Goal: Task Accomplishment & Management: Complete application form

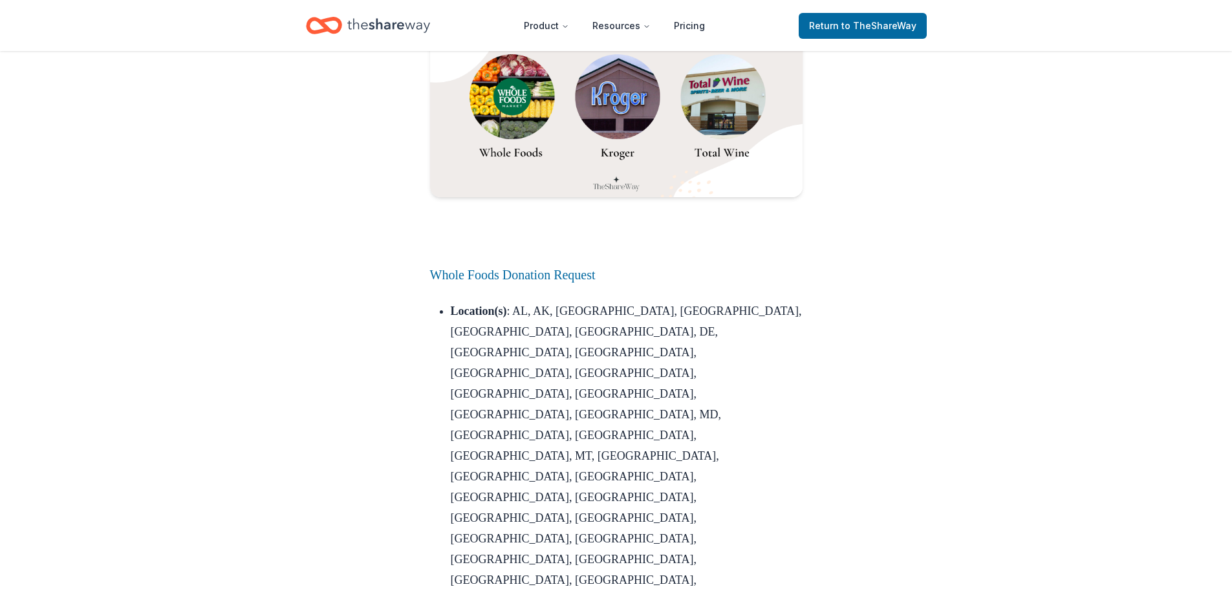
scroll to position [5498, 0]
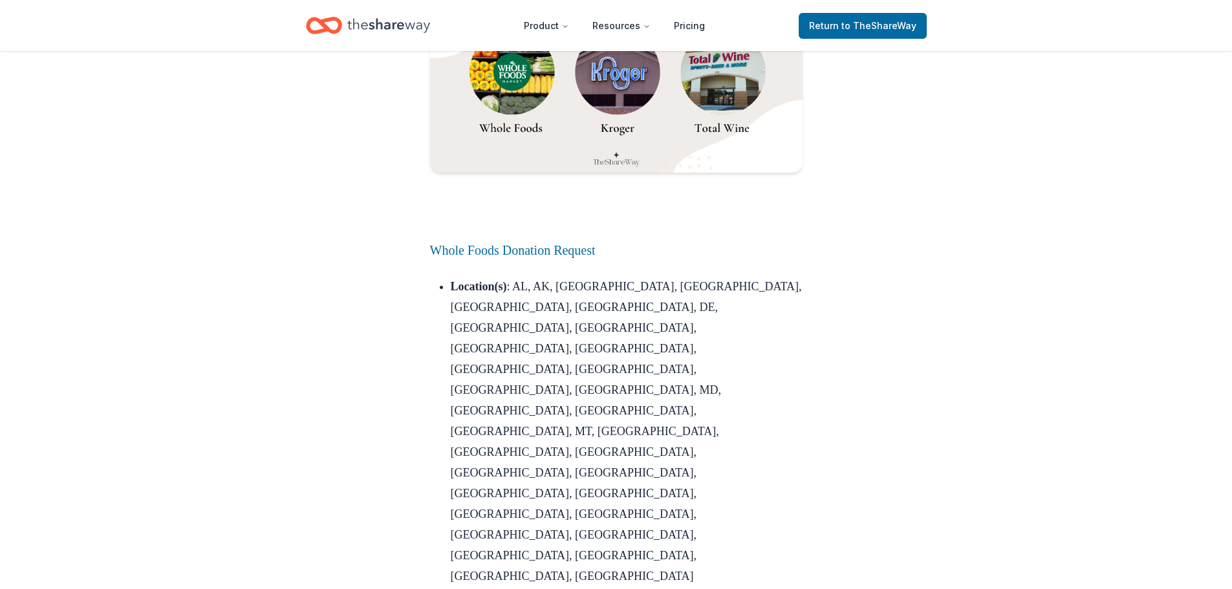
drag, startPoint x: 452, startPoint y: 440, endPoint x: 686, endPoint y: 439, distance: 234.1
drag, startPoint x: 453, startPoint y: 437, endPoint x: 709, endPoint y: 442, distance: 255.5
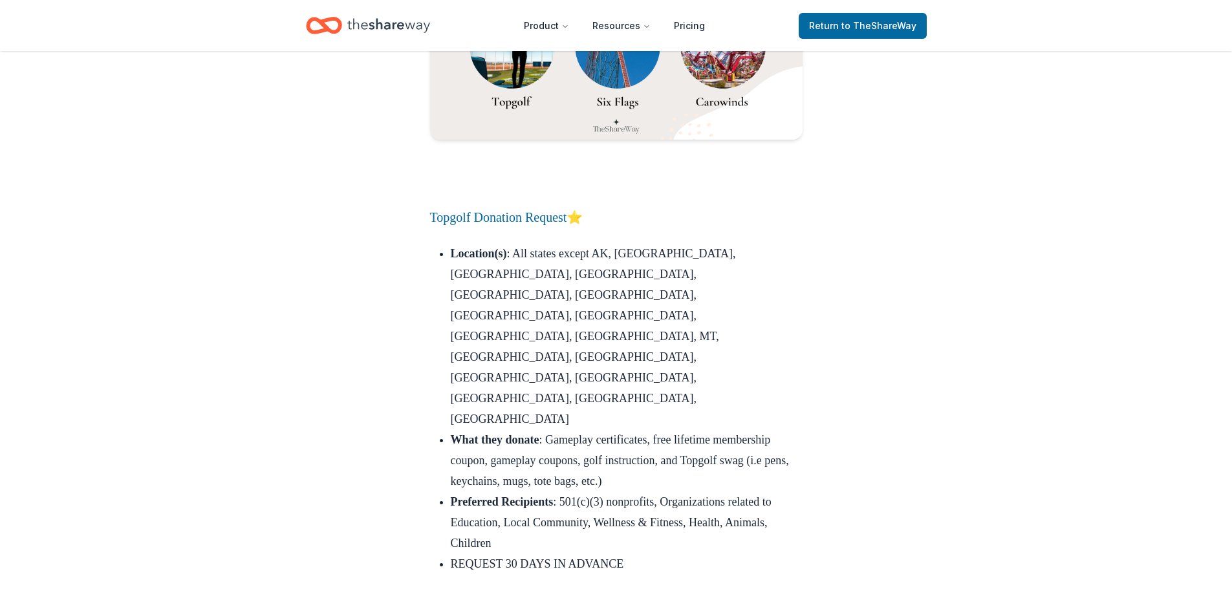
scroll to position [15245, 0]
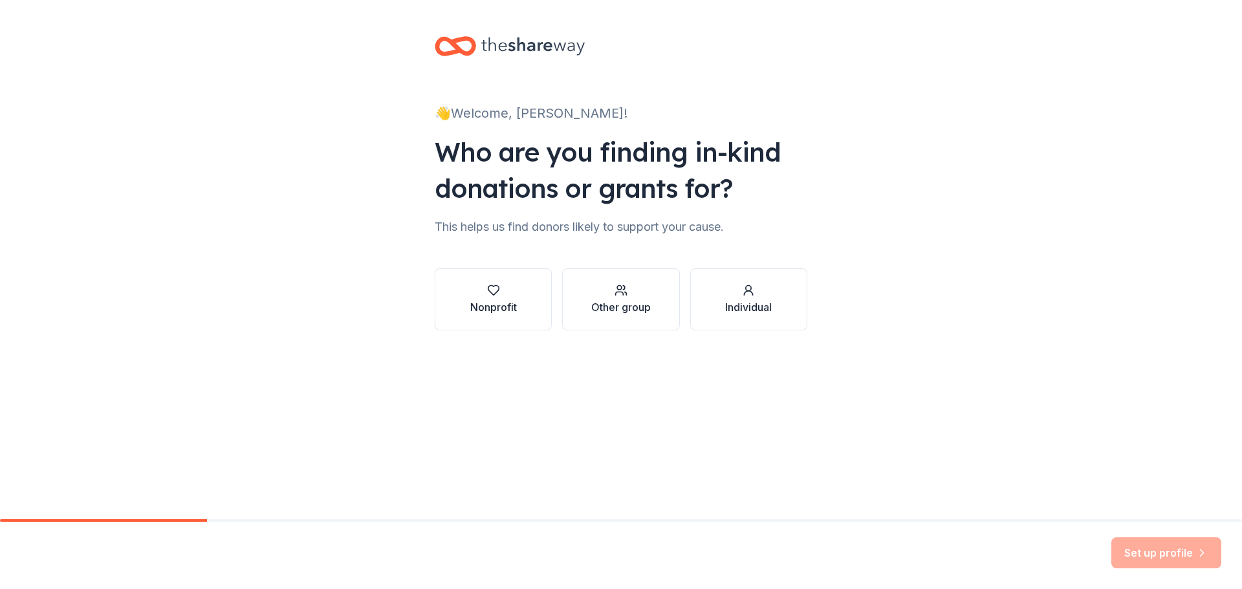
click at [488, 291] on icon "button" at bounding box center [493, 290] width 13 height 13
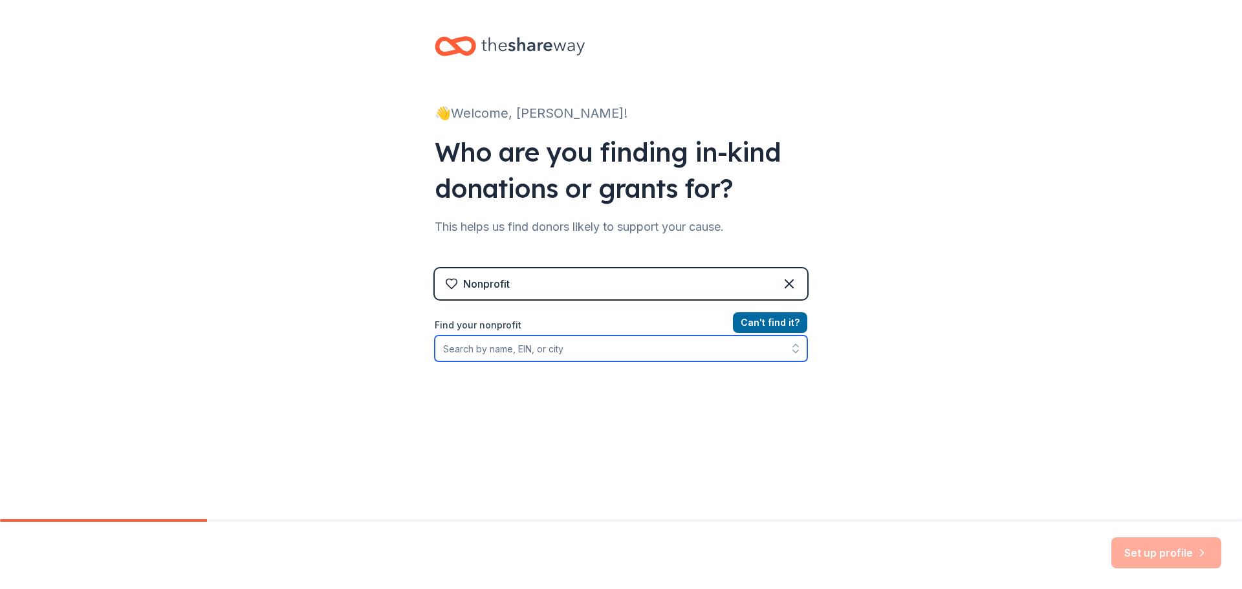
click at [580, 358] on input "Find your nonprofit" at bounding box center [621, 349] width 373 height 26
type input "ha"
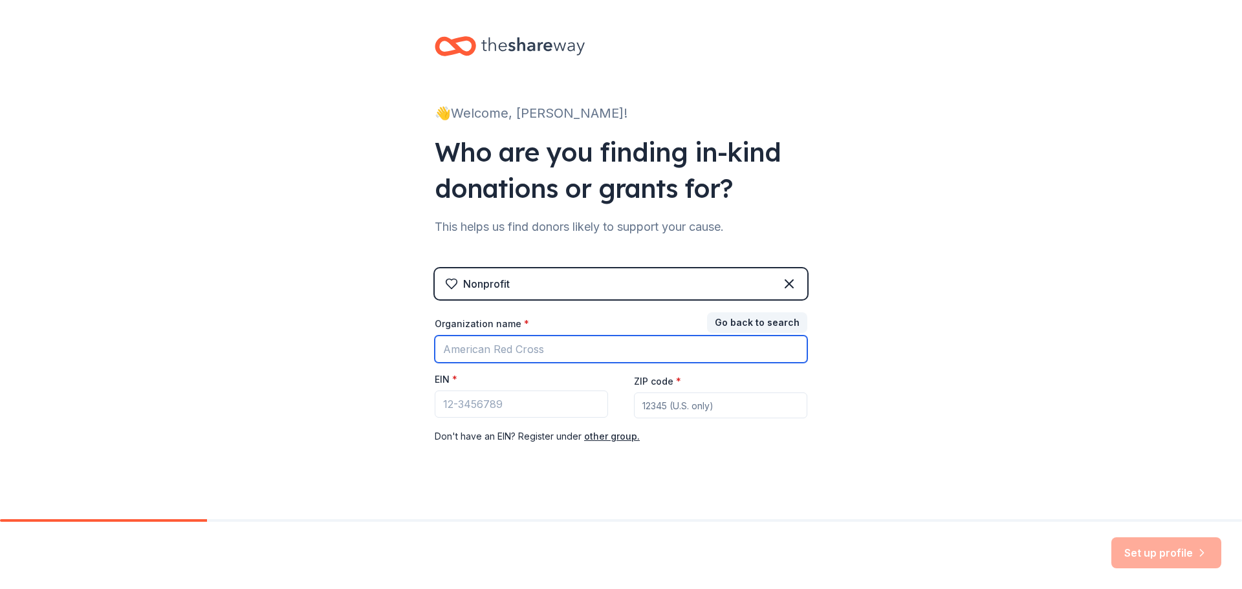
click at [577, 352] on input "Organization name *" at bounding box center [621, 349] width 373 height 27
type input "Harold's House"
click at [671, 415] on input "ZIP code *" at bounding box center [720, 406] width 173 height 26
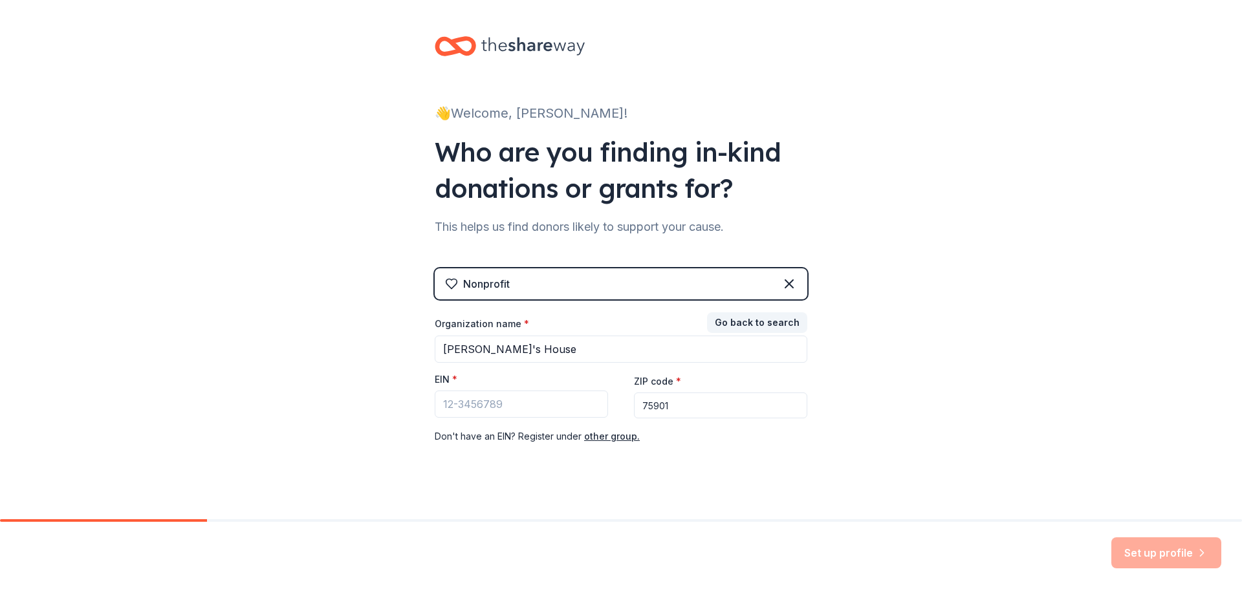
type input "75901"
click at [492, 399] on input "EIN *" at bounding box center [521, 404] width 173 height 27
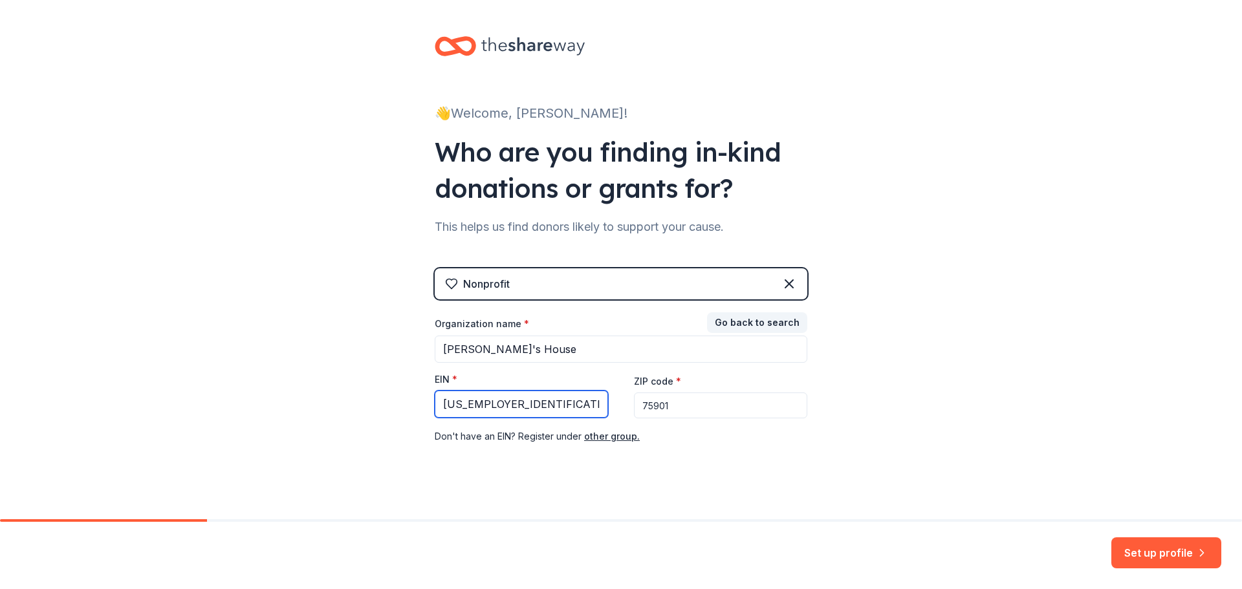
scroll to position [13, 0]
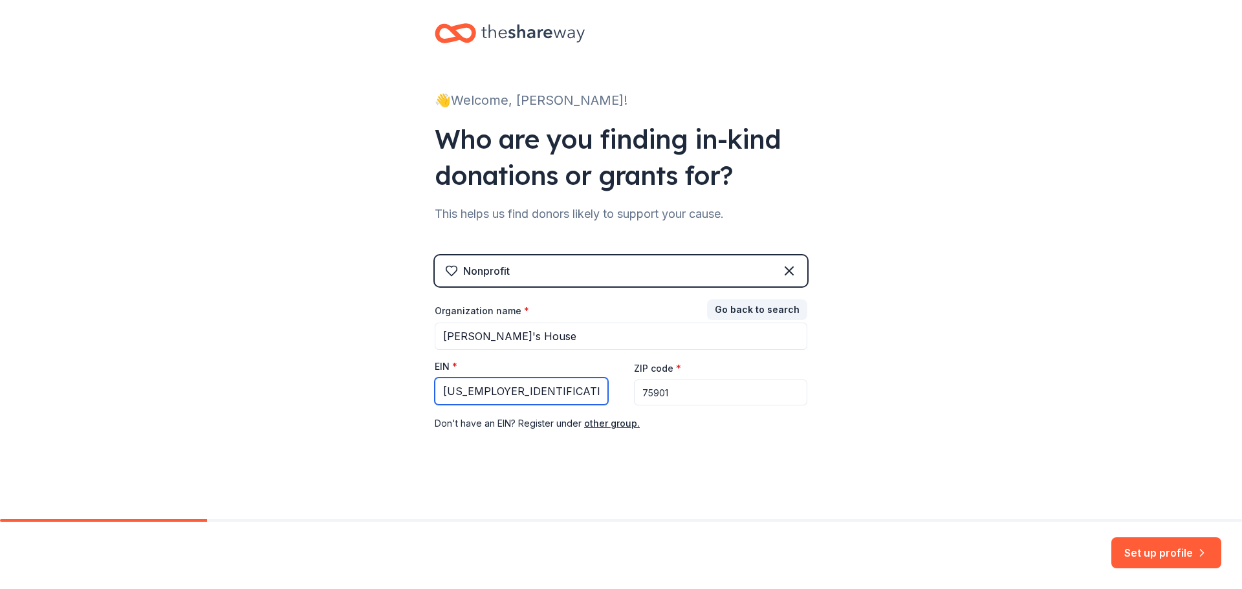
type input "33-1010168"
click at [1142, 549] on button "Set up profile" at bounding box center [1166, 552] width 110 height 31
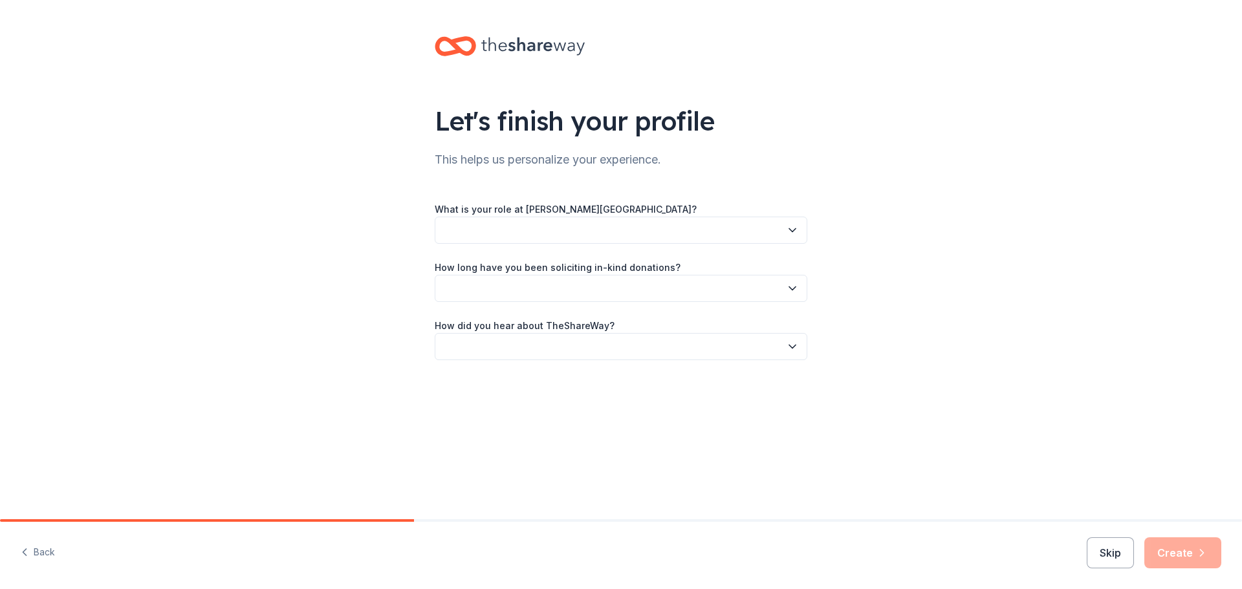
click at [548, 235] on button "button" at bounding box center [621, 230] width 373 height 27
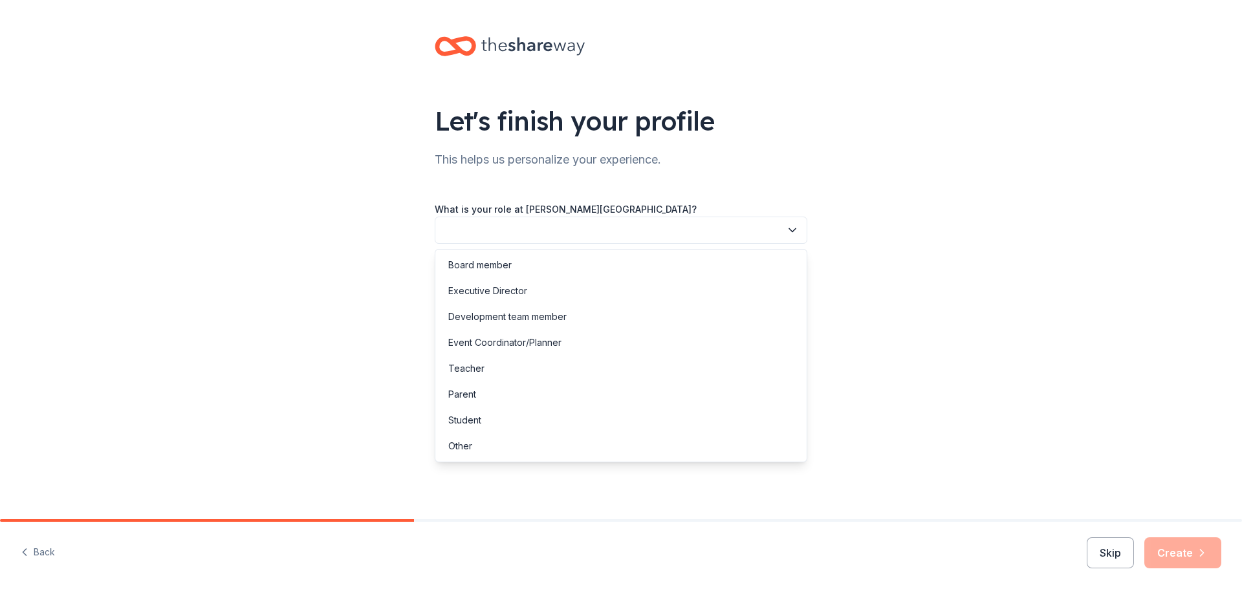
click at [460, 448] on div "Other" at bounding box center [460, 447] width 24 height 16
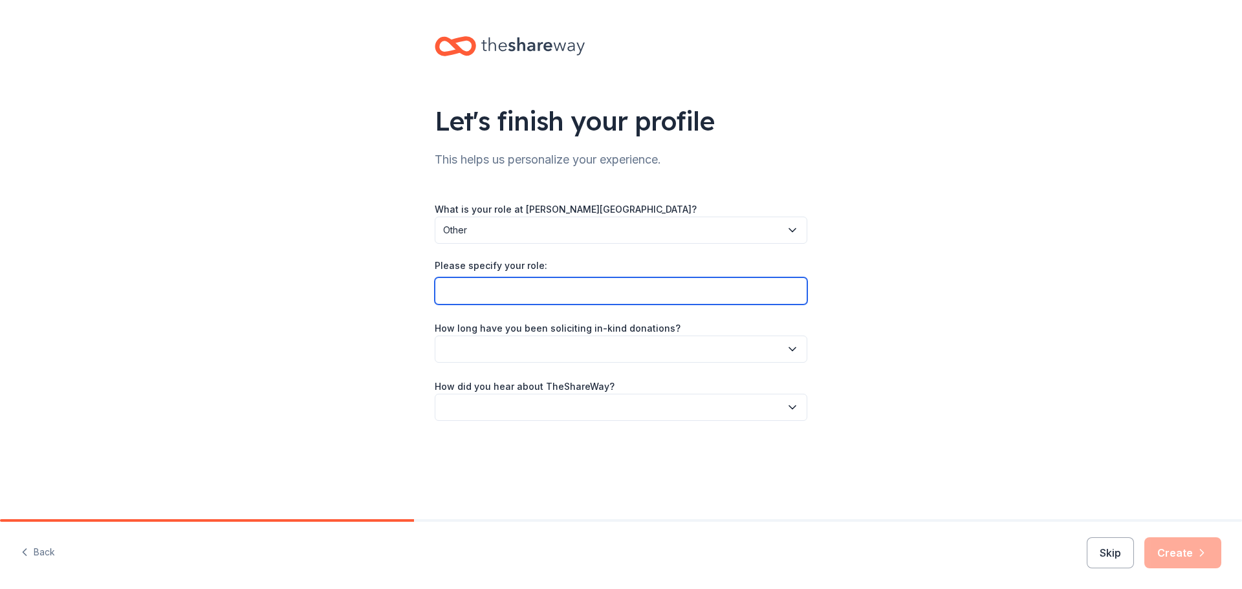
click at [481, 292] on input "Please specify your role:" at bounding box center [621, 290] width 373 height 27
type input "Forensic Interviewer"
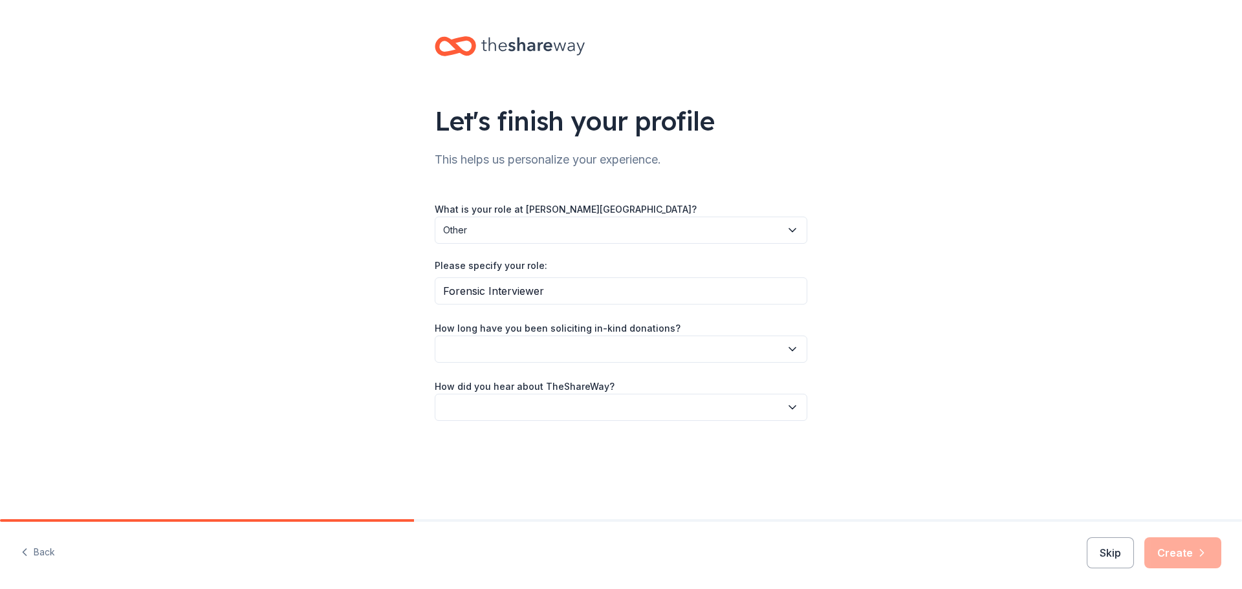
click at [526, 348] on button "button" at bounding box center [621, 349] width 373 height 27
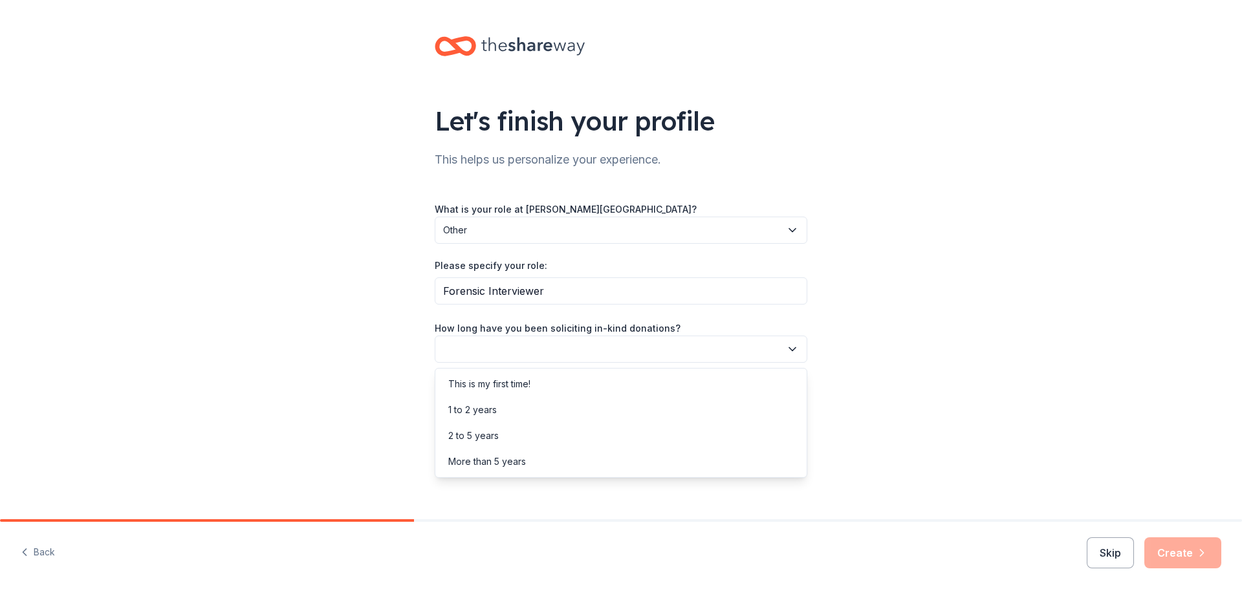
click at [511, 431] on div "2 to 5 years" at bounding box center [621, 436] width 366 height 26
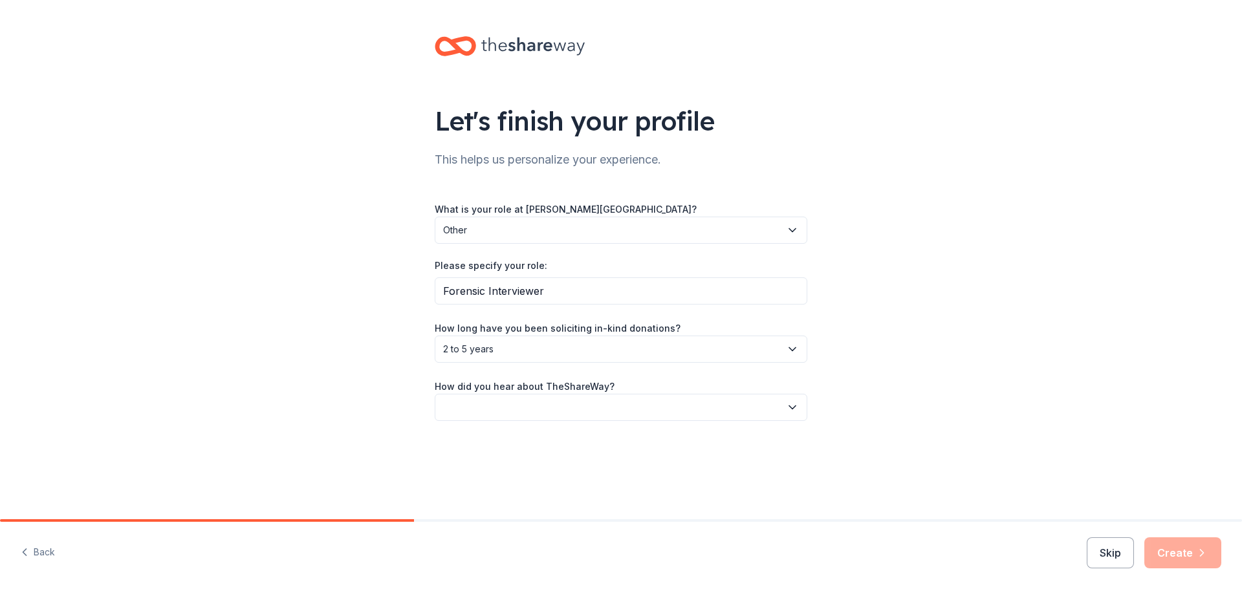
click at [483, 413] on button "button" at bounding box center [621, 407] width 373 height 27
click at [533, 470] on div "Online search" at bounding box center [621, 468] width 366 height 26
click at [1193, 554] on button "Create" at bounding box center [1182, 552] width 77 height 31
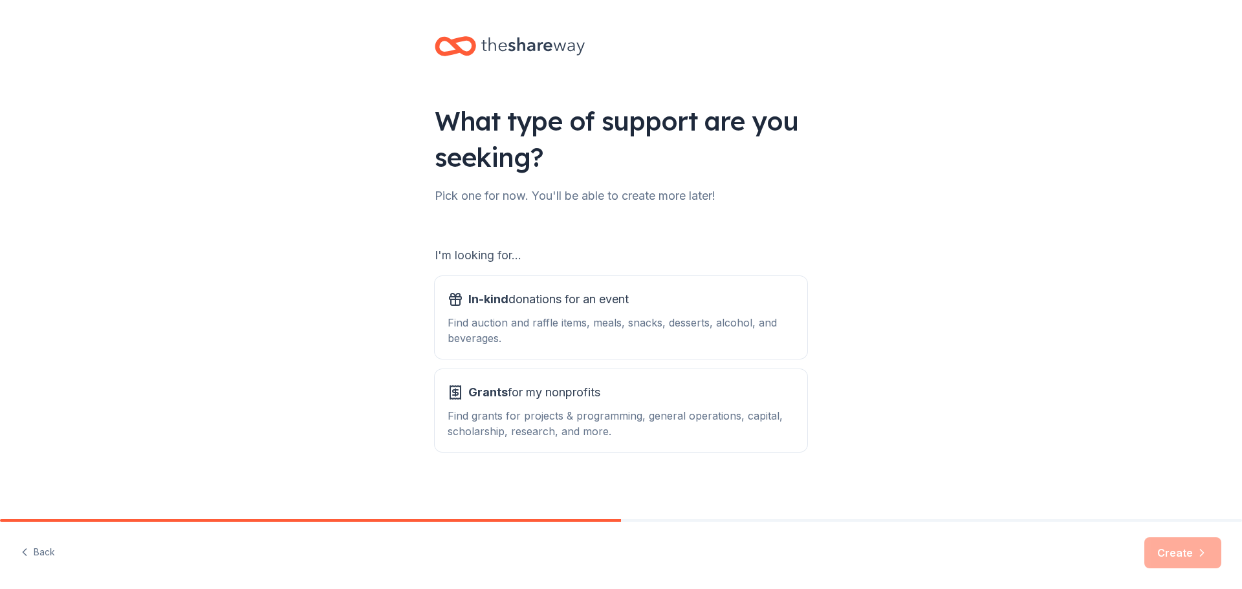
click at [532, 323] on div "Find auction and raffle items, meals, snacks, desserts, alcohol, and beverages." at bounding box center [621, 330] width 347 height 31
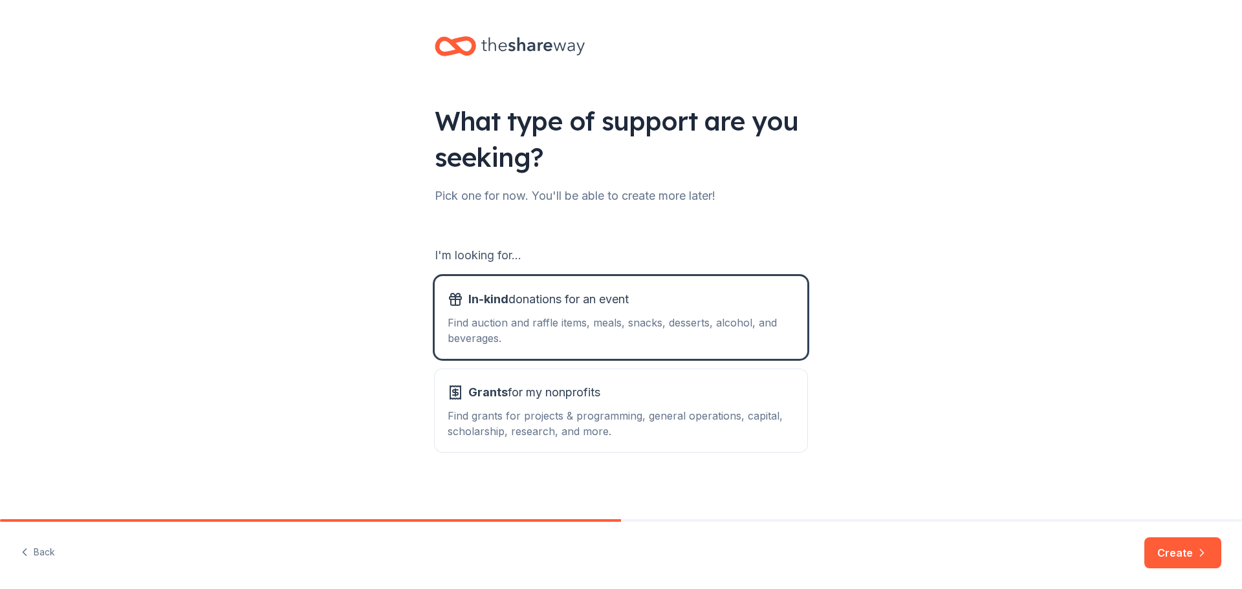
click at [1193, 554] on button "Create" at bounding box center [1182, 552] width 77 height 31
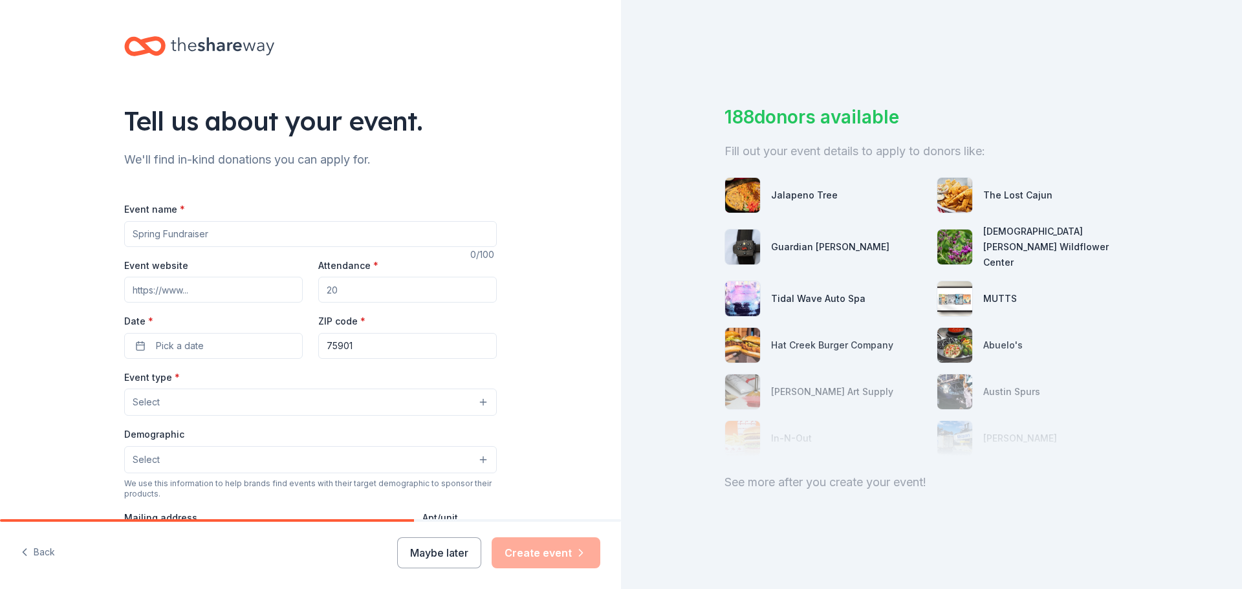
click at [236, 232] on input "Event name *" at bounding box center [310, 234] width 373 height 26
type input "Designer Purse Bingo"
click at [180, 300] on input "Event website" at bounding box center [213, 290] width 179 height 26
click at [387, 291] on input "Attendance *" at bounding box center [407, 290] width 179 height 26
type input "5"
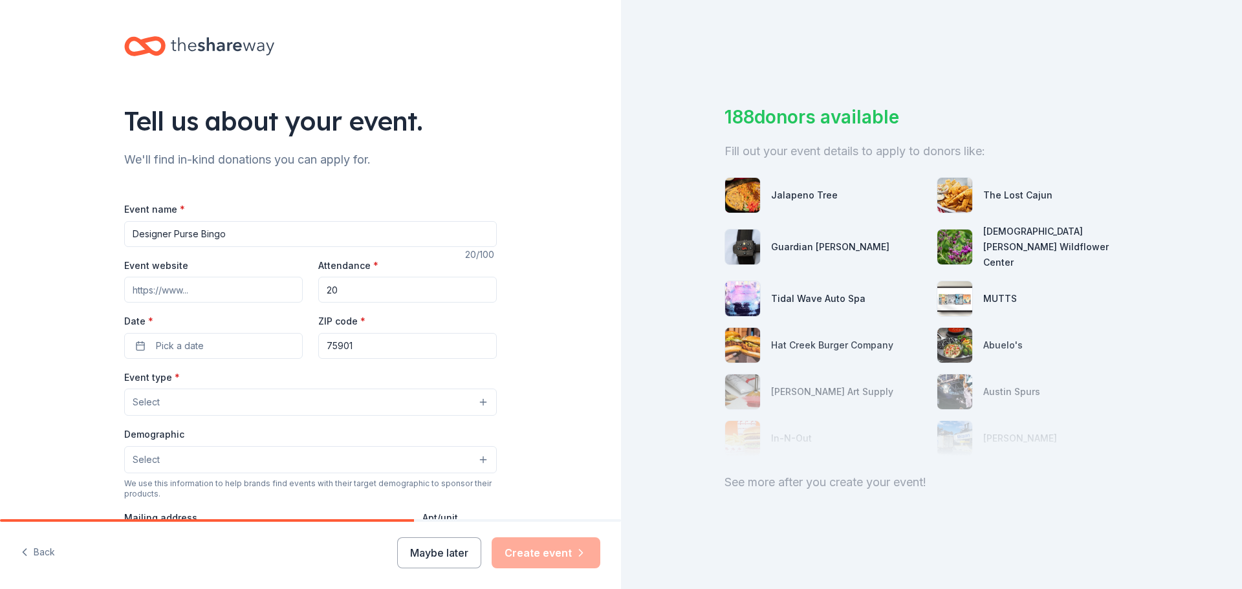
type input "2"
type input "800"
click at [185, 337] on button "Pick a date" at bounding box center [213, 346] width 179 height 26
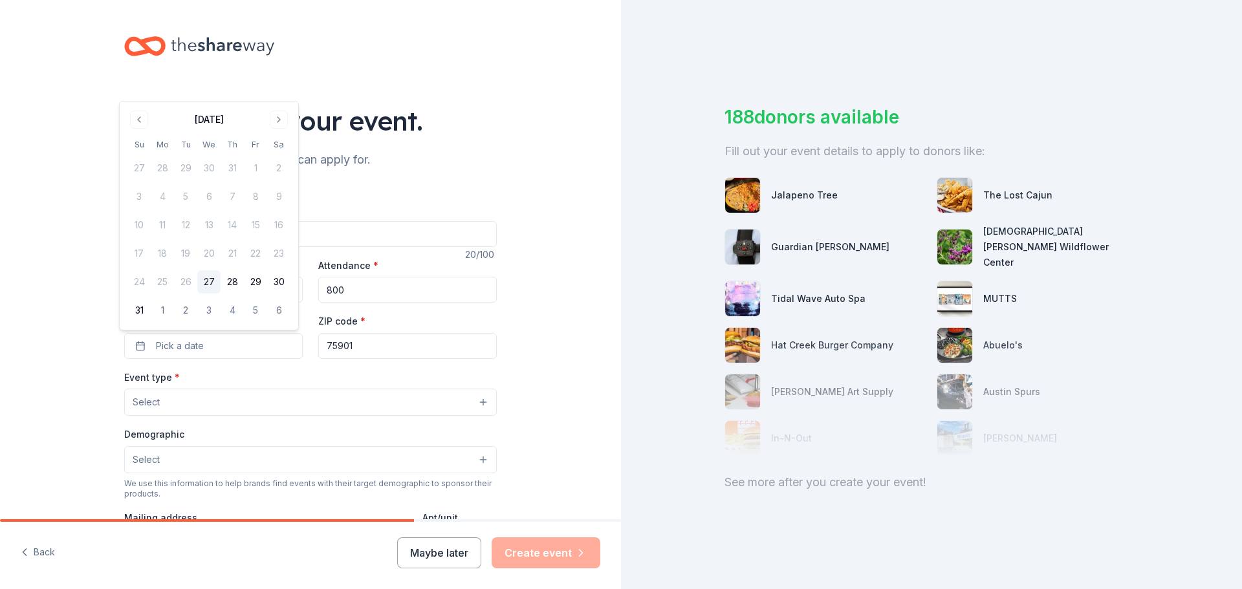
click at [277, 111] on button "Go to next month" at bounding box center [279, 120] width 18 height 18
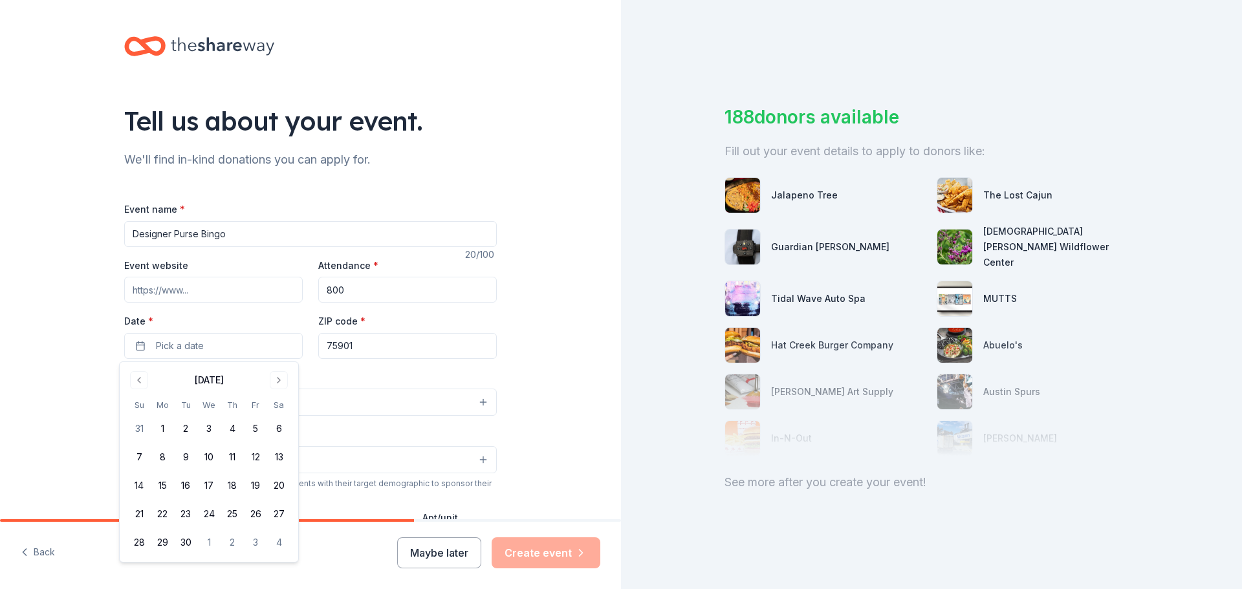
click at [281, 383] on button "Go to next month" at bounding box center [279, 380] width 18 height 18
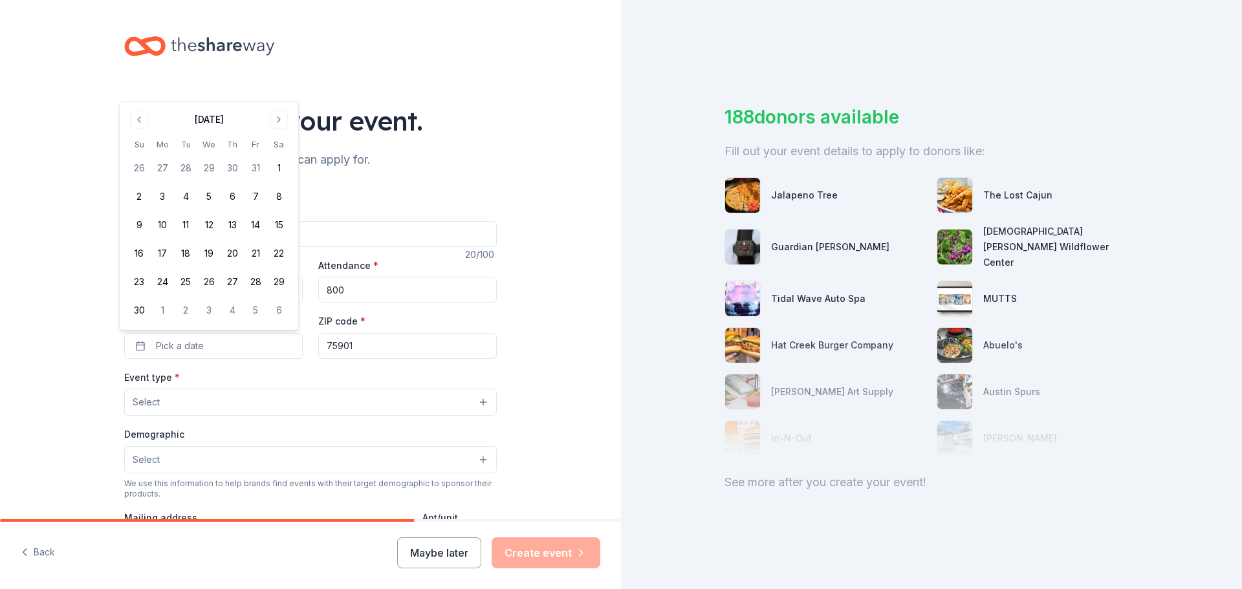
click at [234, 257] on button "20" at bounding box center [232, 253] width 23 height 23
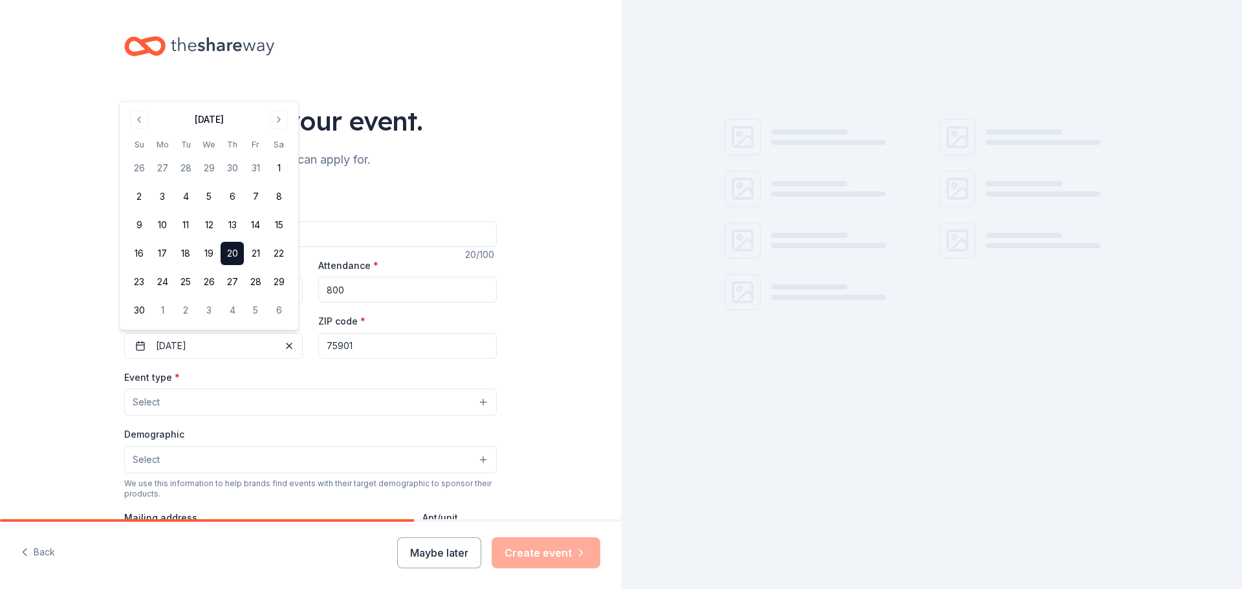
click at [305, 393] on button "Select" at bounding box center [310, 402] width 373 height 27
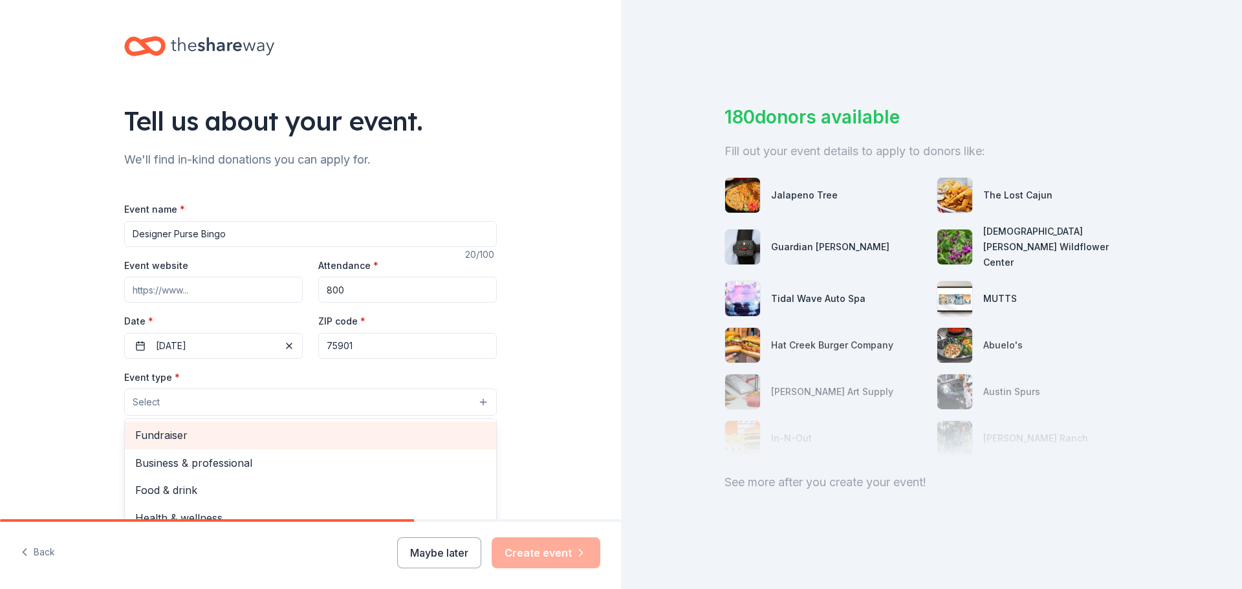
click at [276, 438] on span "Fundraiser" at bounding box center [310, 435] width 351 height 17
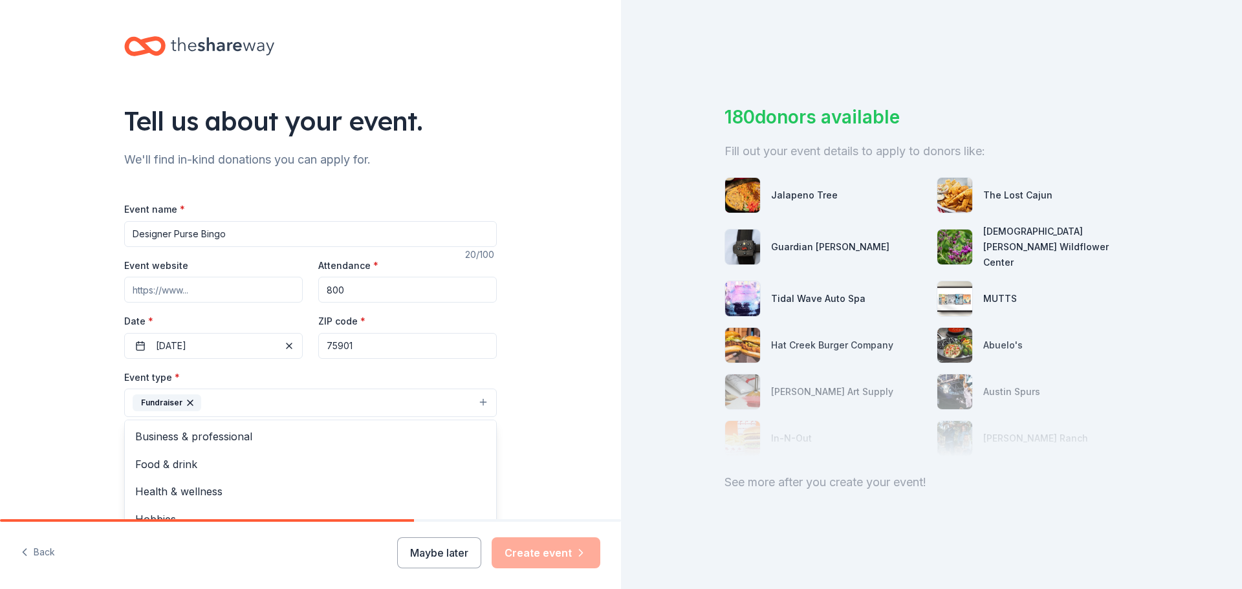
click at [16, 402] on div "Tell us about your event. We'll find in-kind donations you can apply for. Event…" at bounding box center [310, 431] width 621 height 862
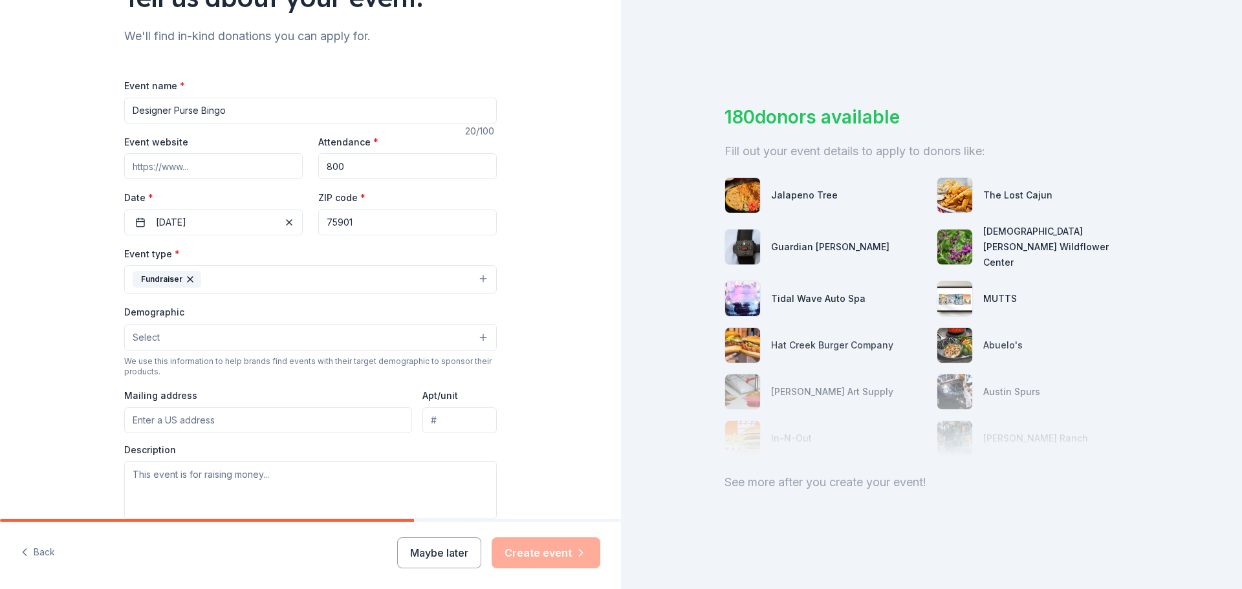
scroll to position [129, 0]
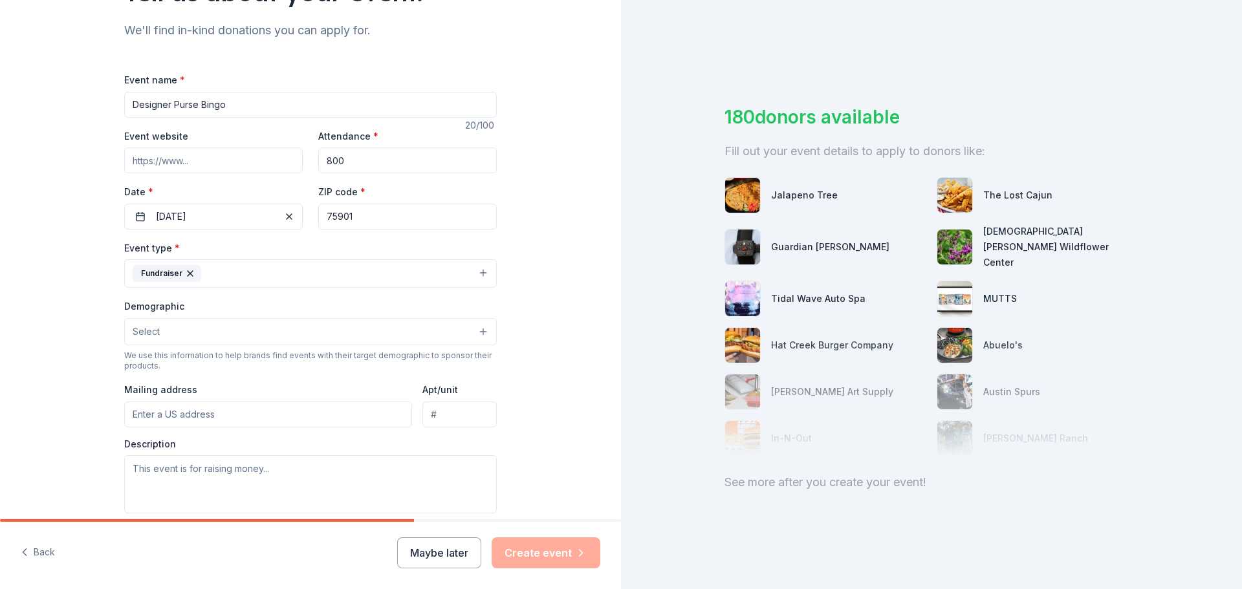
click at [188, 325] on button "Select" at bounding box center [310, 331] width 373 height 27
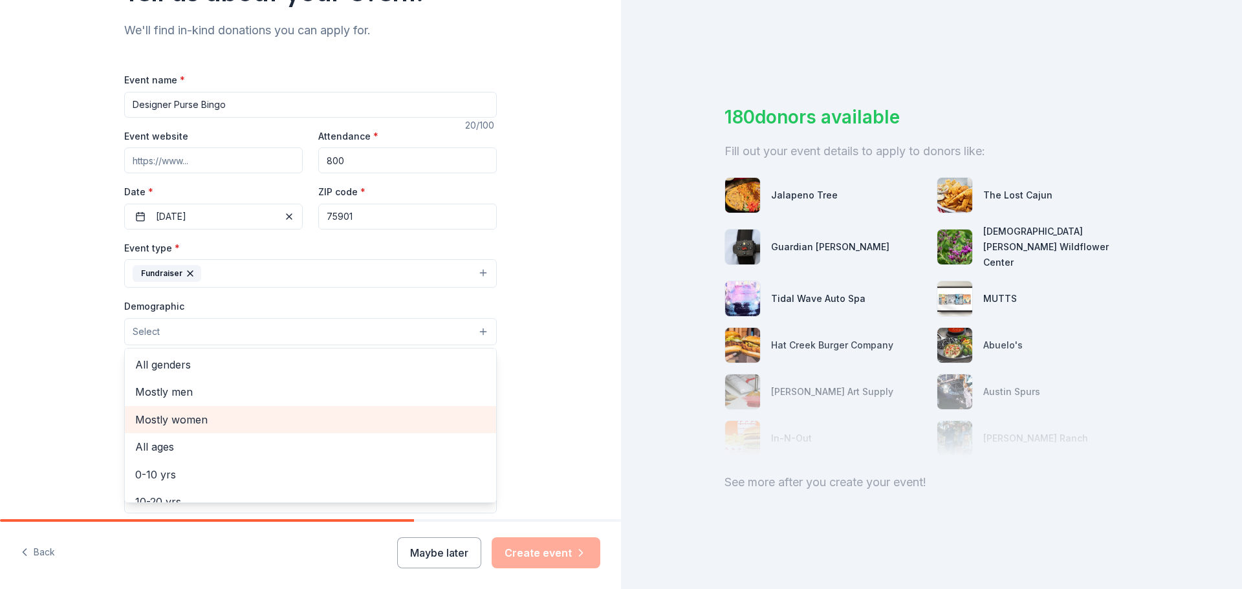
click at [224, 429] on div "Mostly women" at bounding box center [310, 419] width 371 height 27
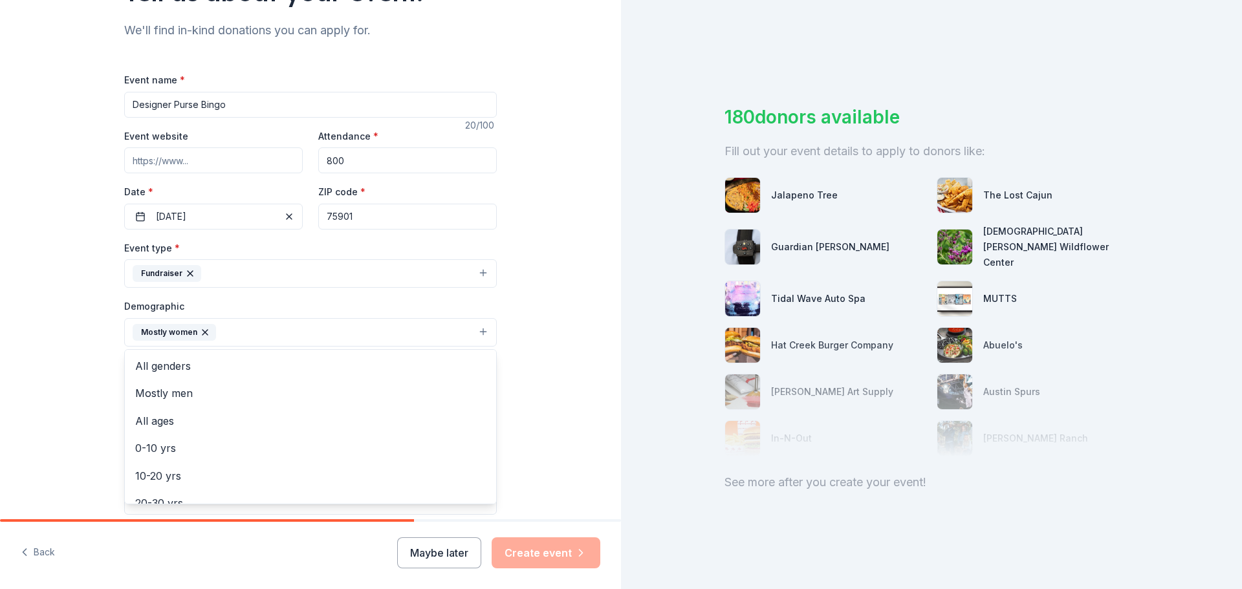
click at [50, 336] on div "Tell us about your event. We'll find in-kind donations you can apply for. Event…" at bounding box center [310, 302] width 621 height 863
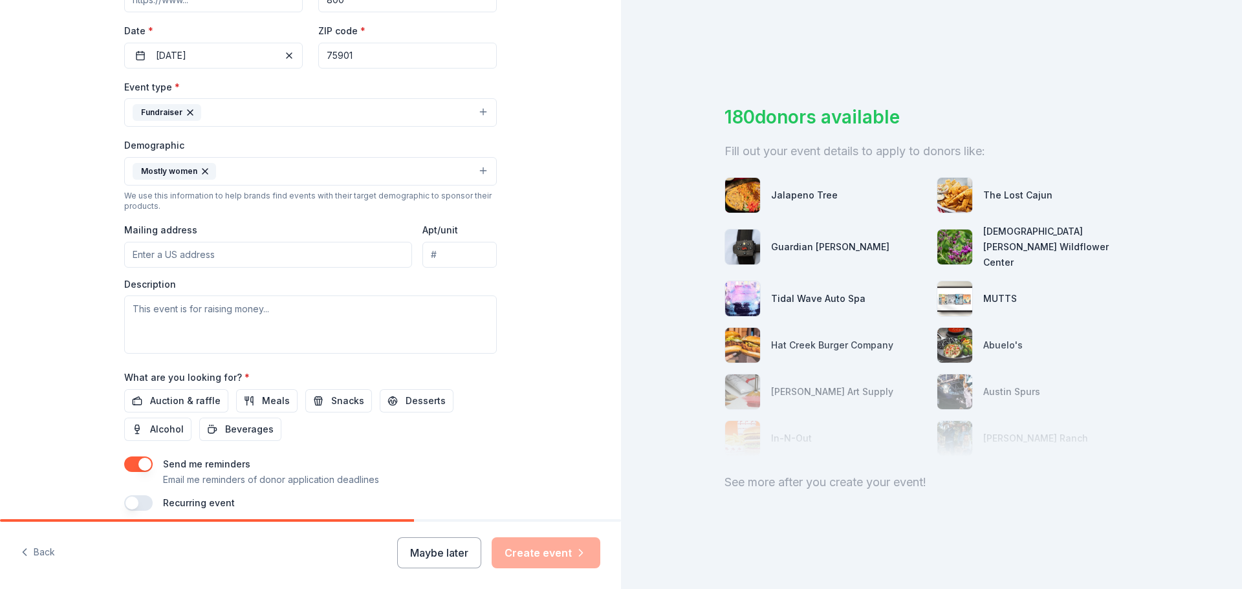
scroll to position [323, 0]
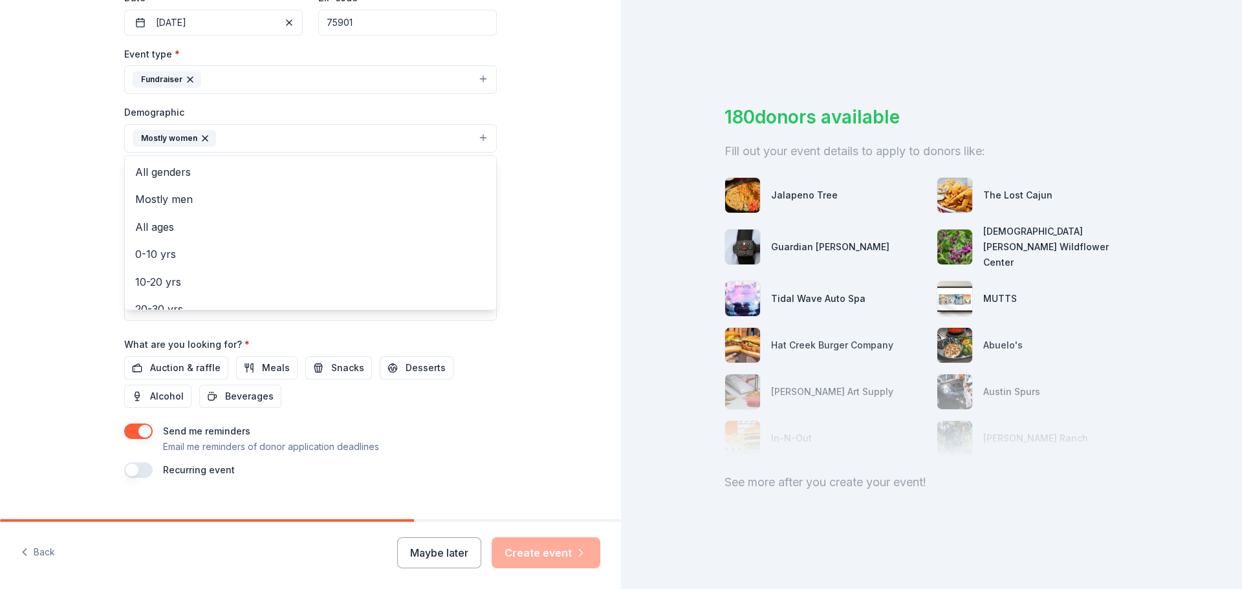
click at [202, 138] on icon "button" at bounding box center [204, 138] width 5 height 5
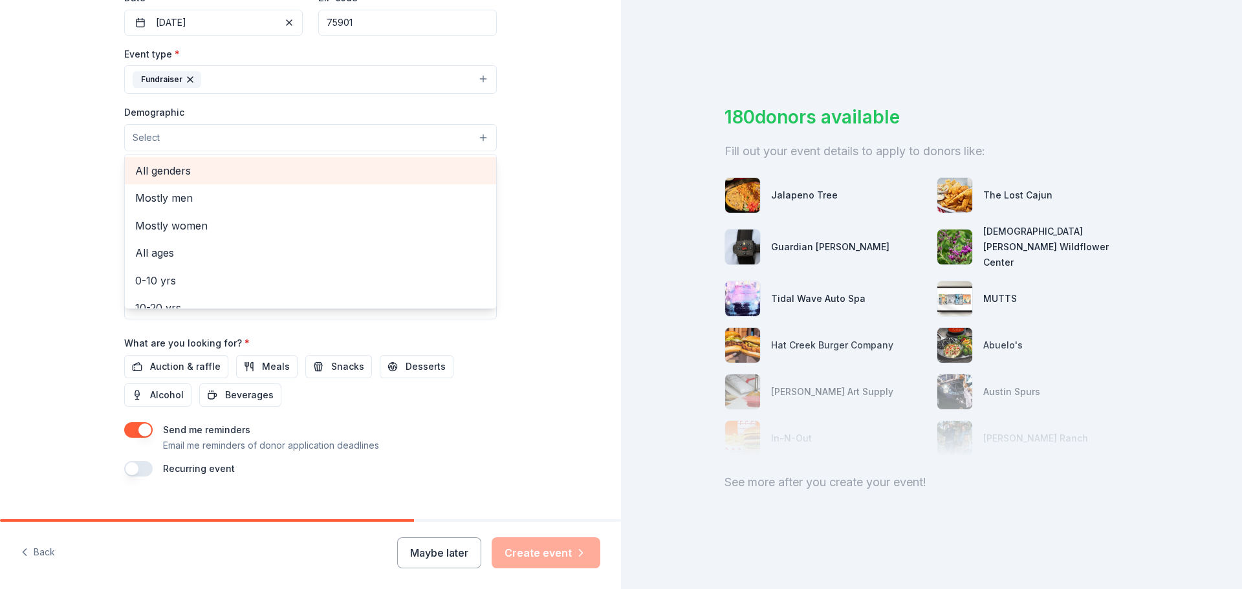
click at [207, 173] on span "All genders" at bounding box center [310, 170] width 351 height 17
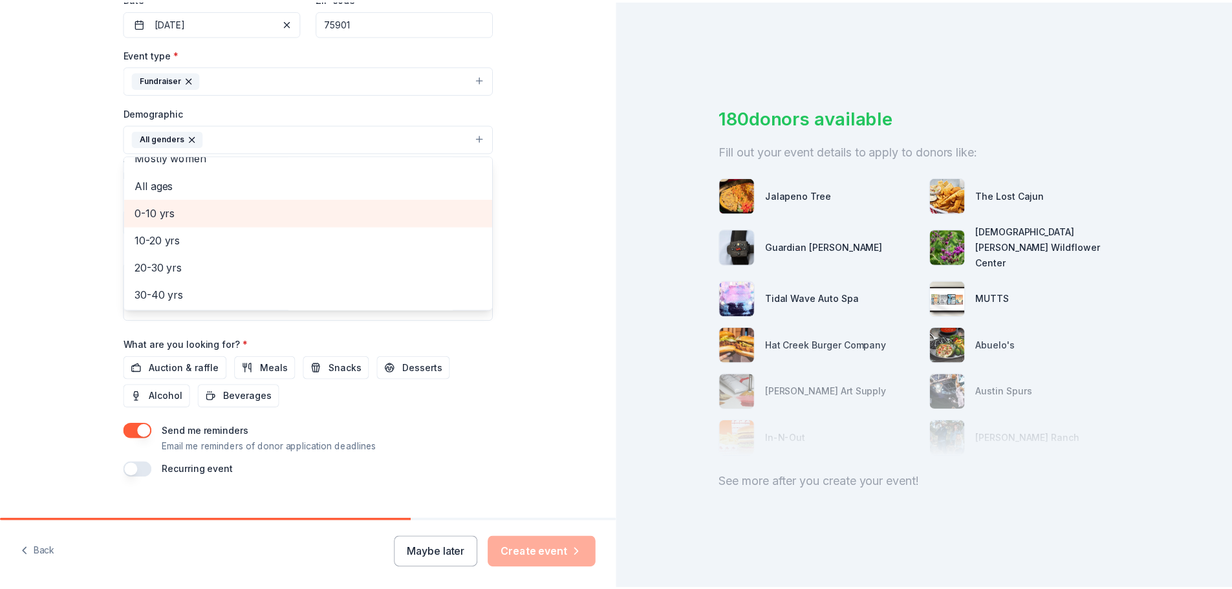
scroll to position [65, 0]
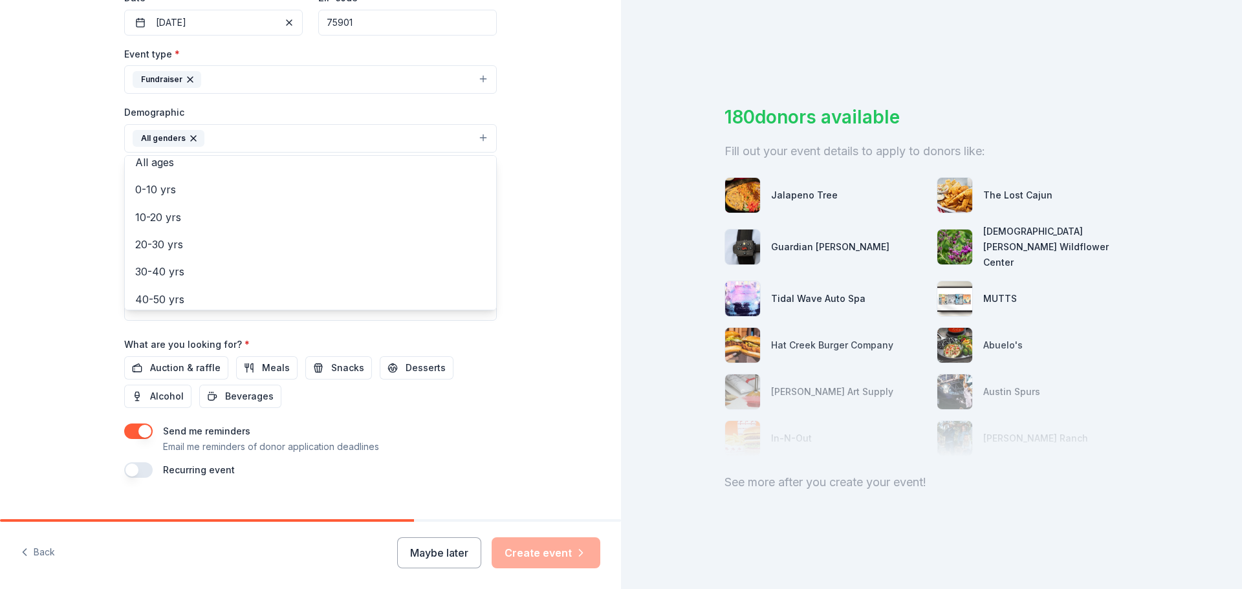
click at [566, 289] on div "Tell us about your event. We'll find in-kind donations you can apply for. Event…" at bounding box center [310, 108] width 621 height 863
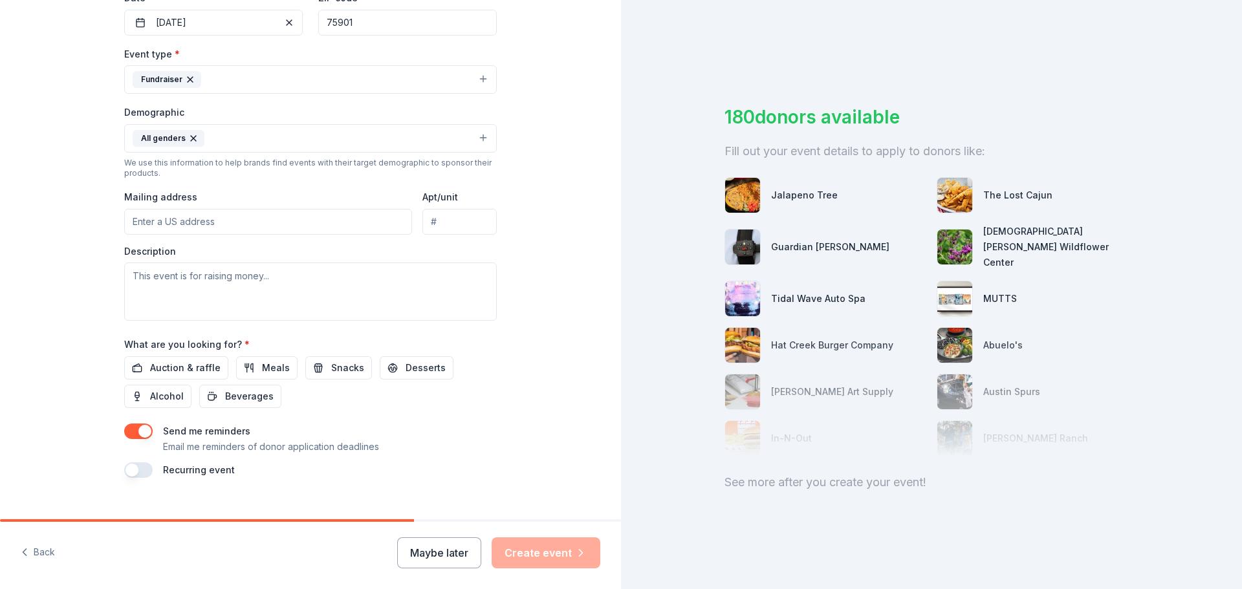
click at [216, 228] on input "Mailing address" at bounding box center [268, 222] width 288 height 26
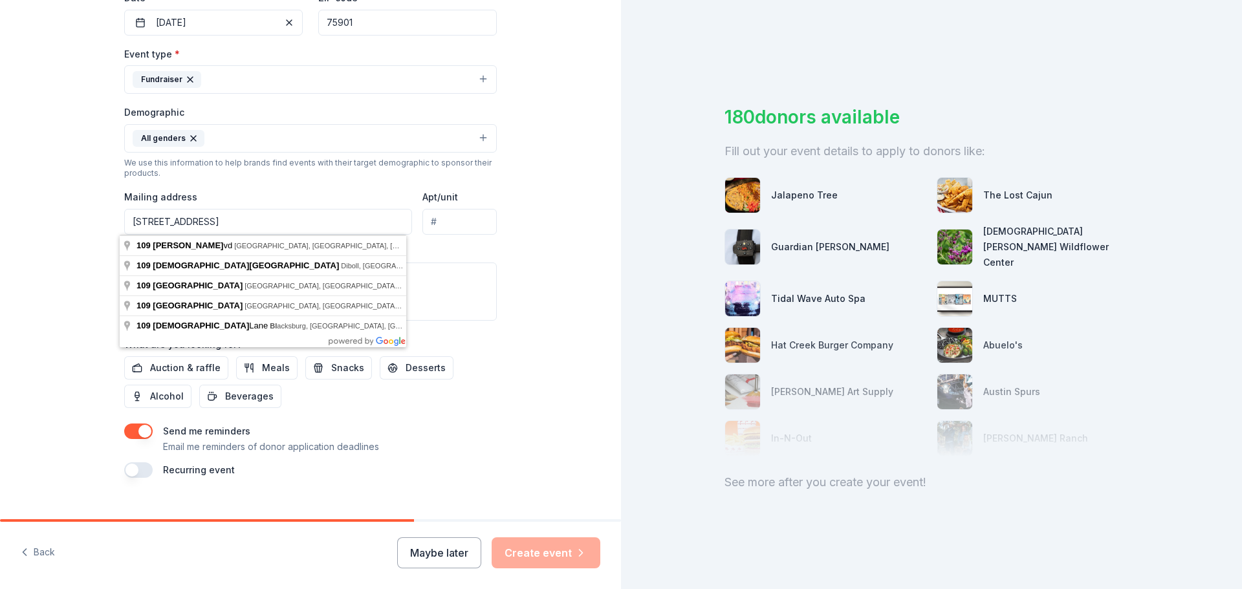
type input "109 Temple Boulevard, Lufkin, TX, 75901"
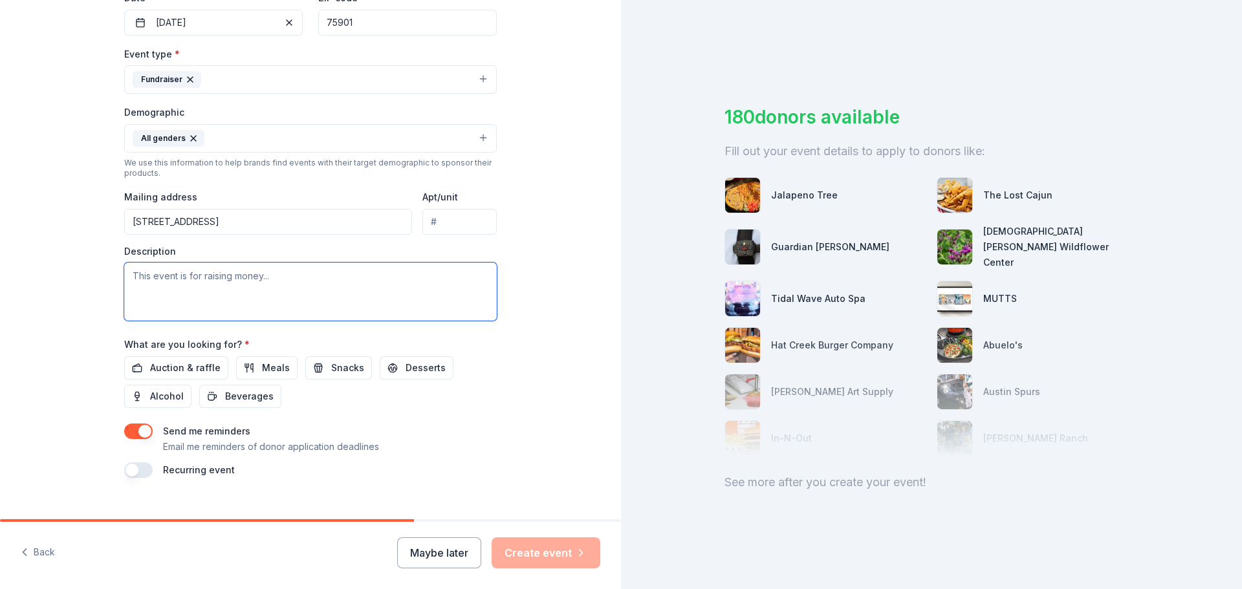
click at [236, 282] on textarea at bounding box center [310, 292] width 373 height 58
type textarea "The event is for raising mo"
click at [443, 550] on button "Maybe later" at bounding box center [439, 552] width 84 height 31
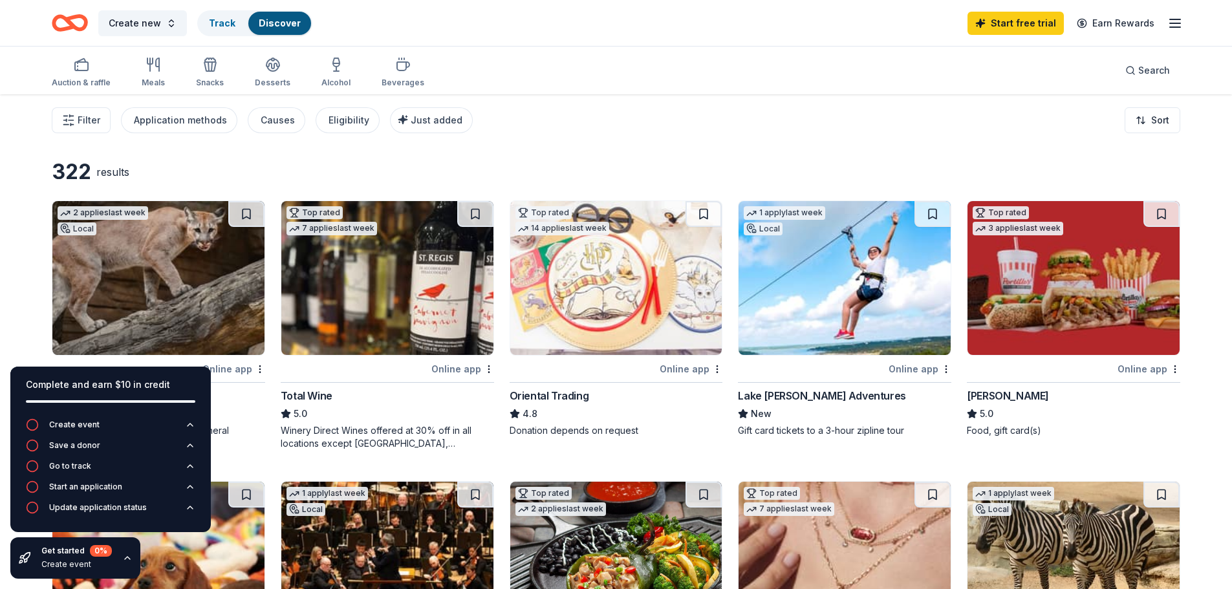
click at [697, 129] on div "Filter Application methods Causes Eligibility Just added Sort" at bounding box center [616, 120] width 1232 height 52
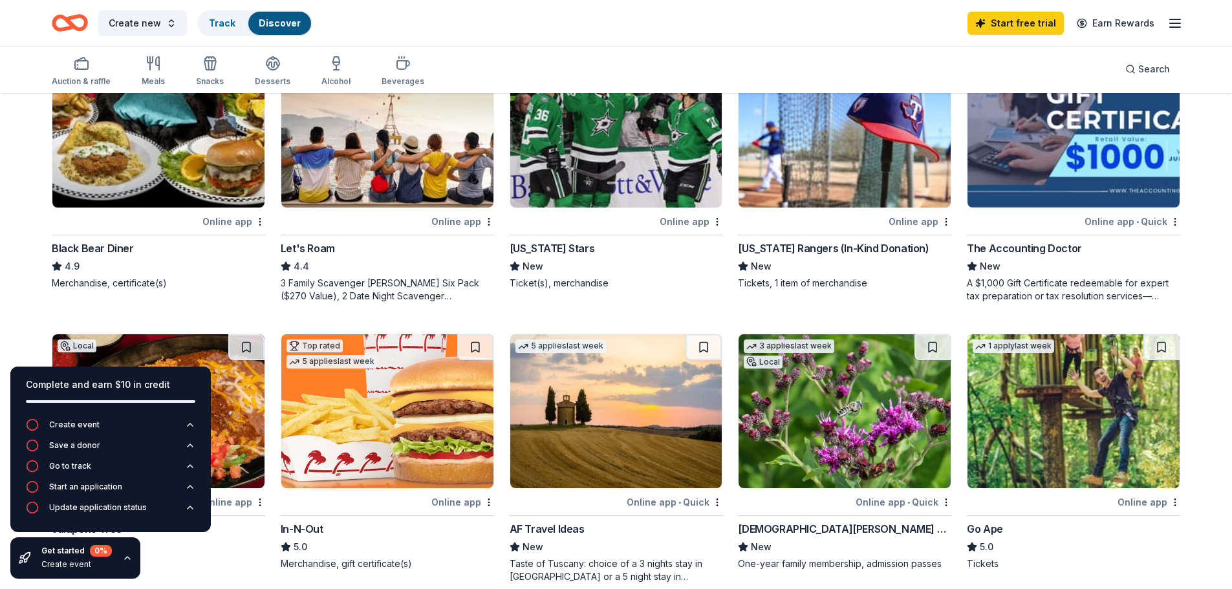
scroll to position [711, 0]
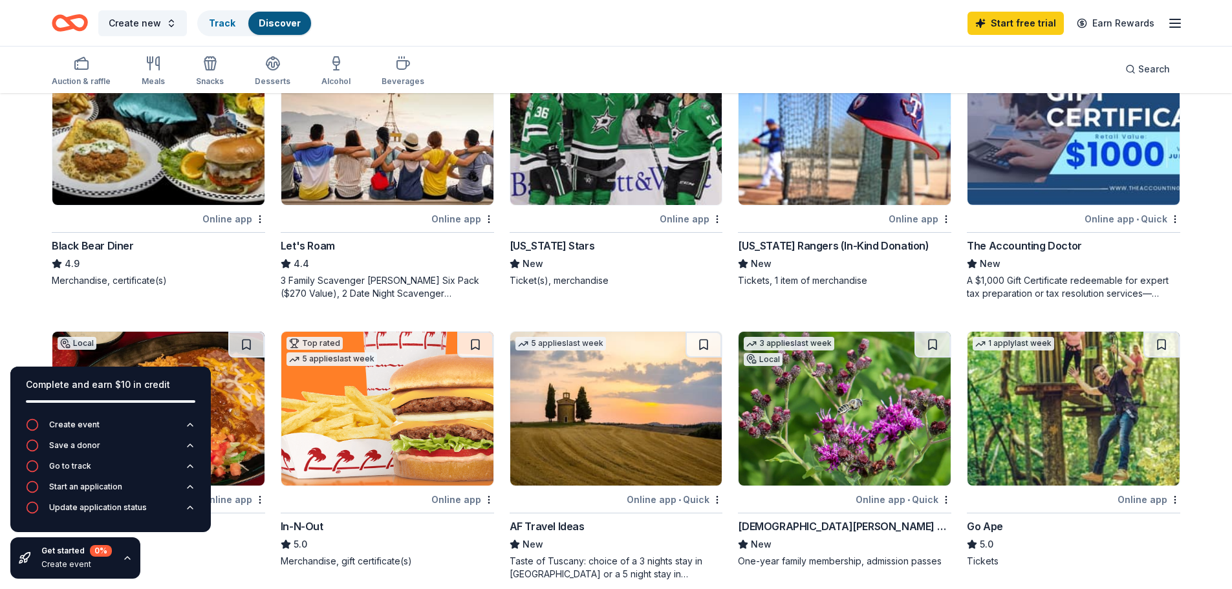
click at [124, 557] on icon "button" at bounding box center [127, 558] width 10 height 10
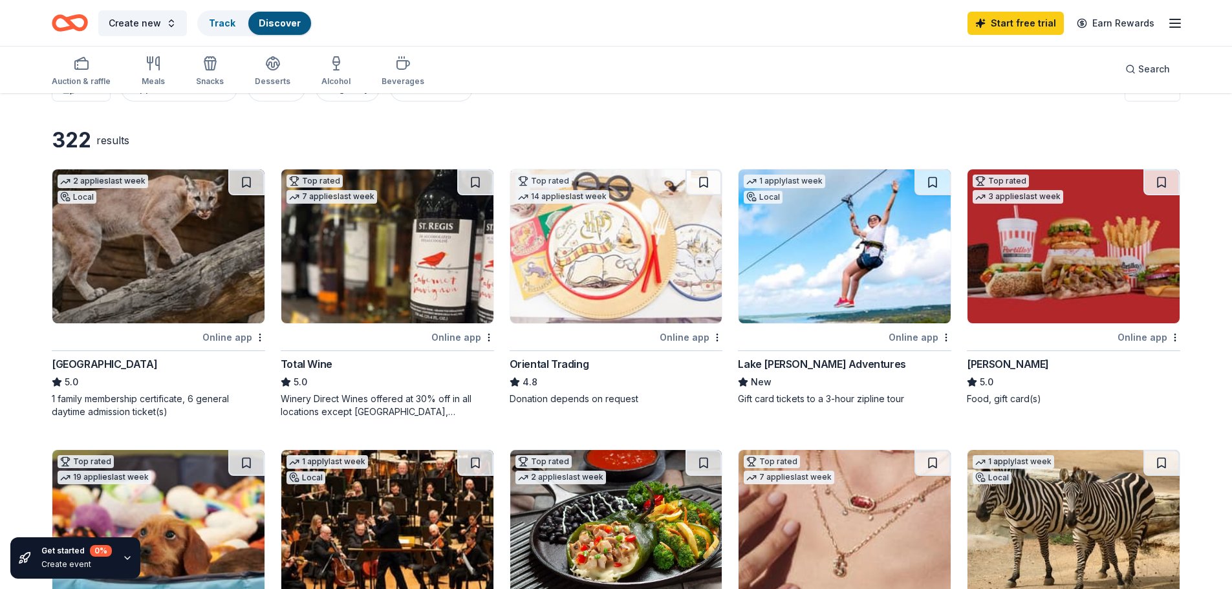
scroll to position [0, 0]
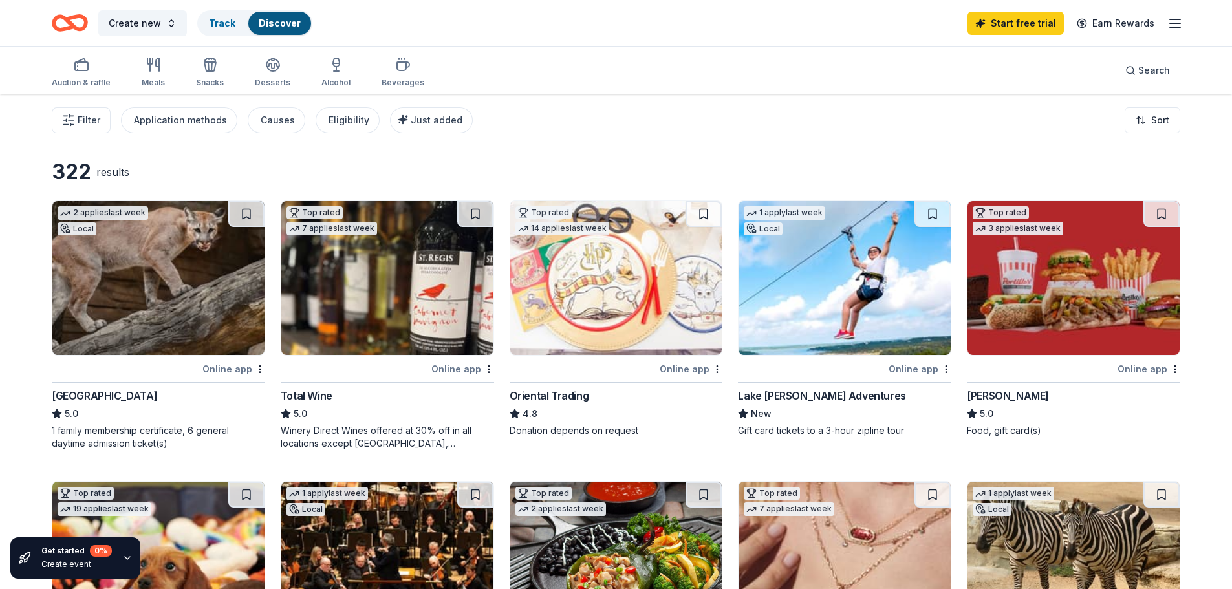
click at [82, 71] on rect "button" at bounding box center [81, 66] width 13 height 8
click at [212, 65] on icon "button" at bounding box center [212, 66] width 1 height 9
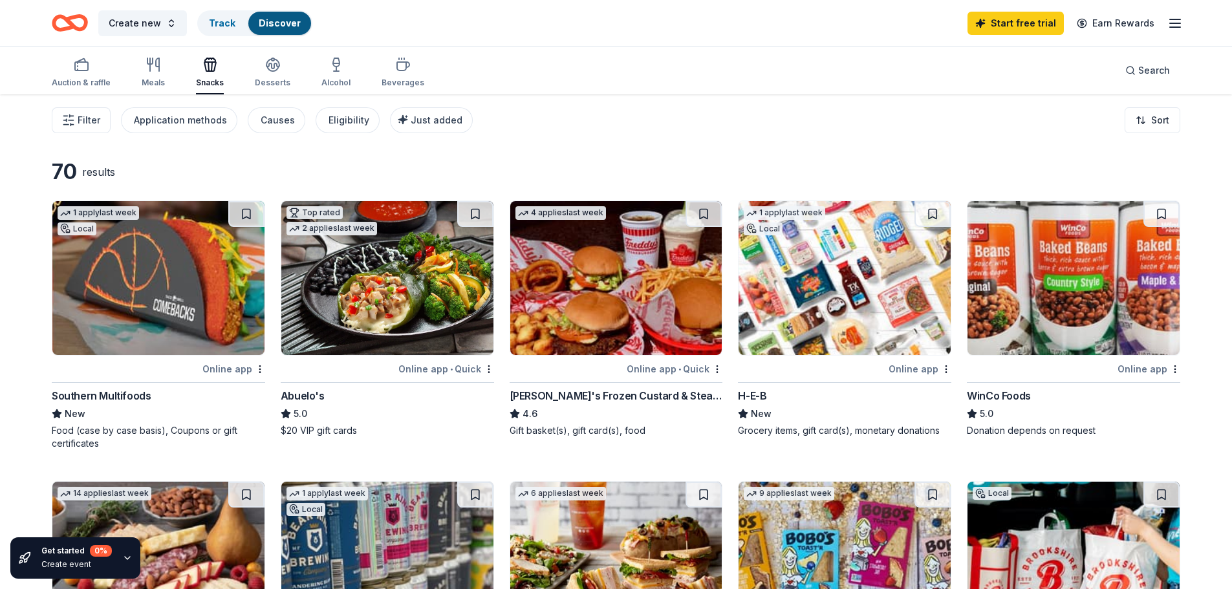
click at [667, 362] on div "Online app • Quick" at bounding box center [675, 369] width 96 height 16
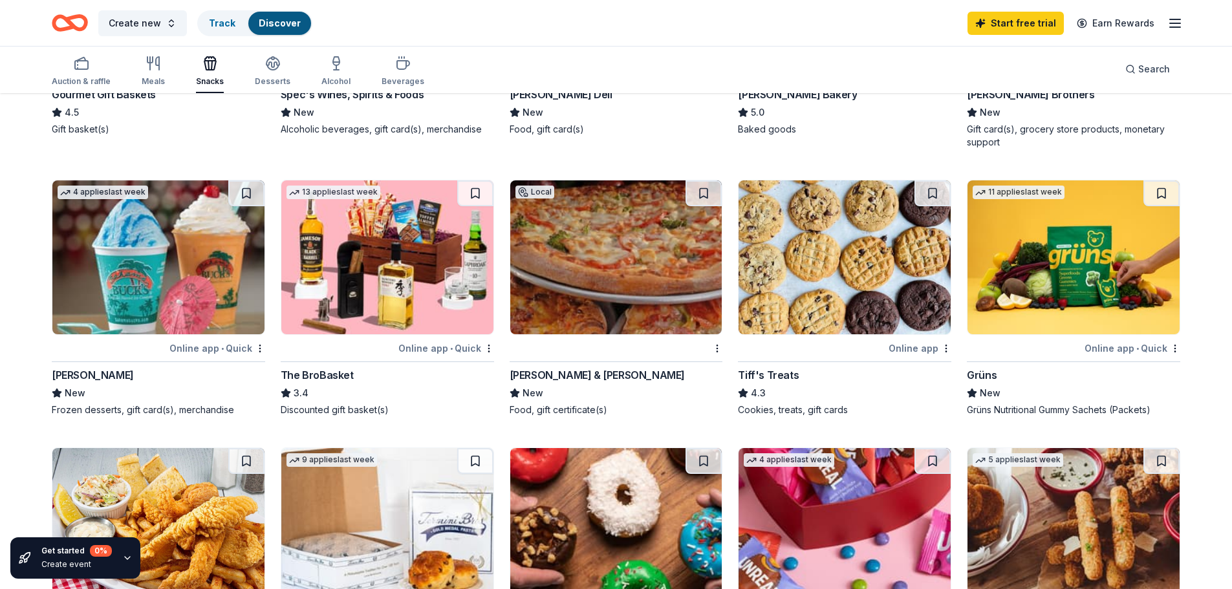
scroll to position [453, 0]
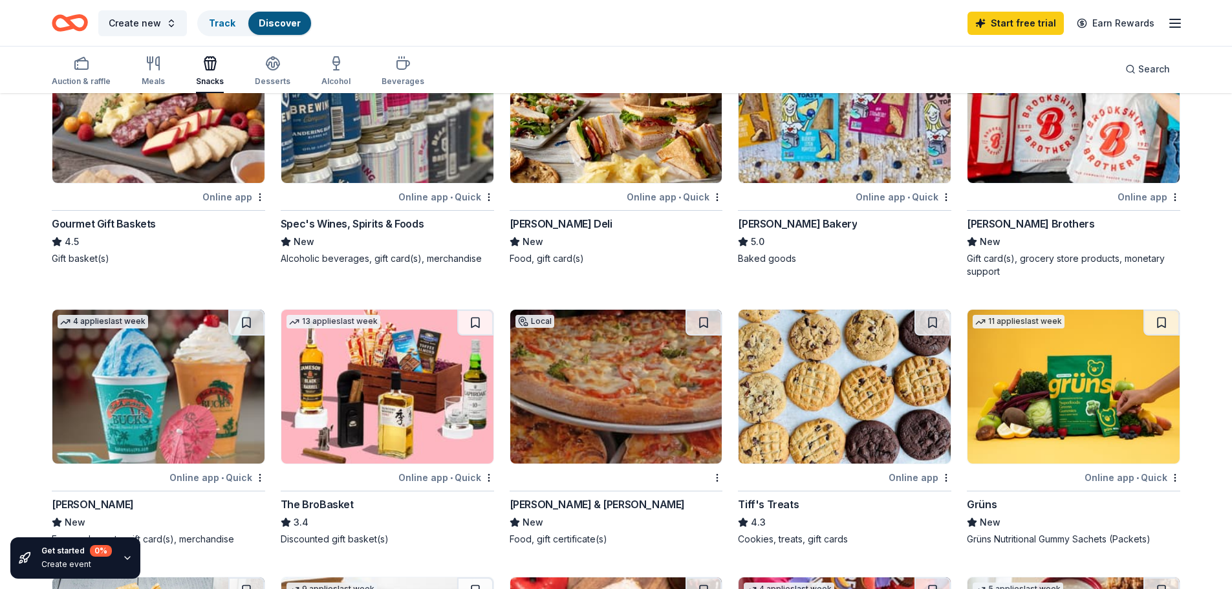
click at [269, 74] on div "Desserts" at bounding box center [273, 71] width 36 height 31
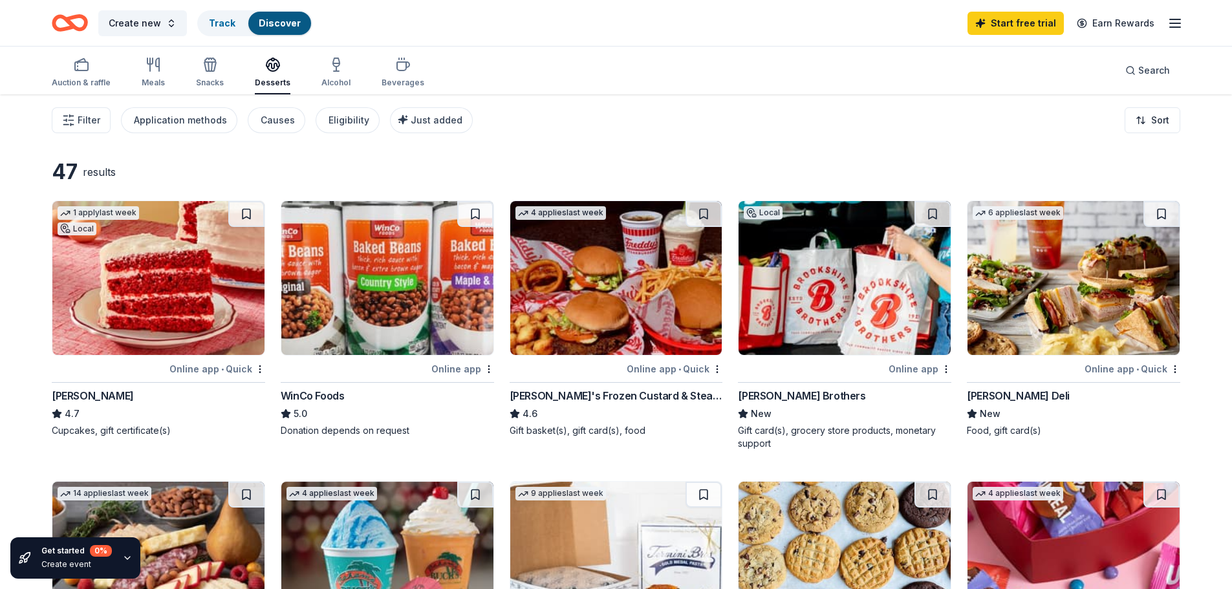
click at [81, 70] on rect "button" at bounding box center [81, 66] width 13 height 8
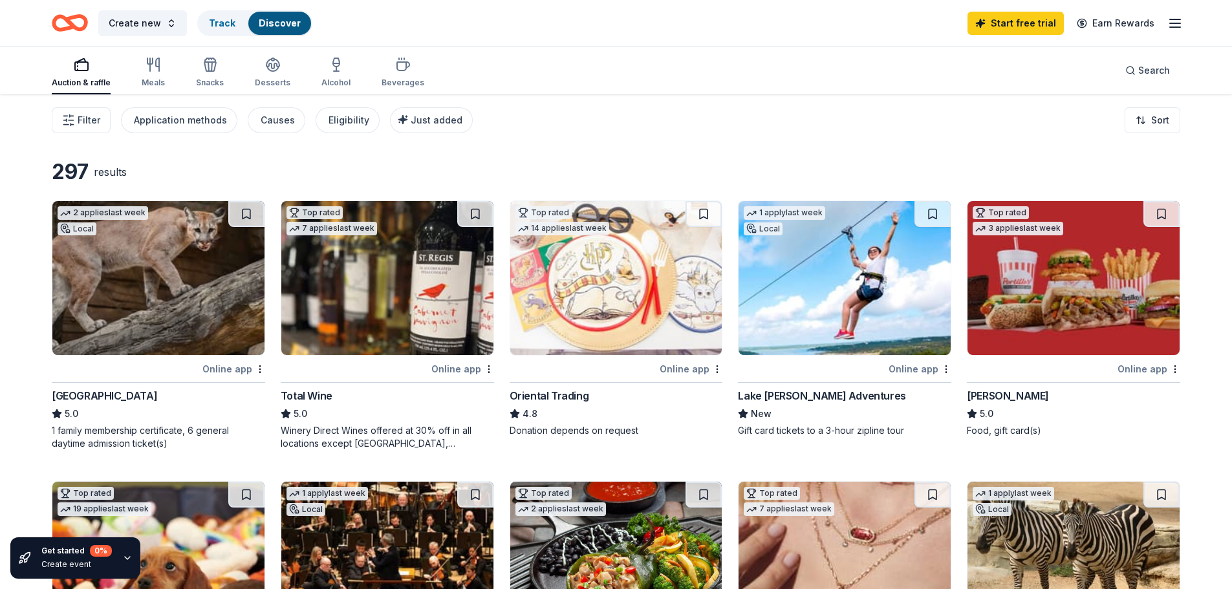
click at [213, 20] on link "Track" at bounding box center [222, 22] width 27 height 11
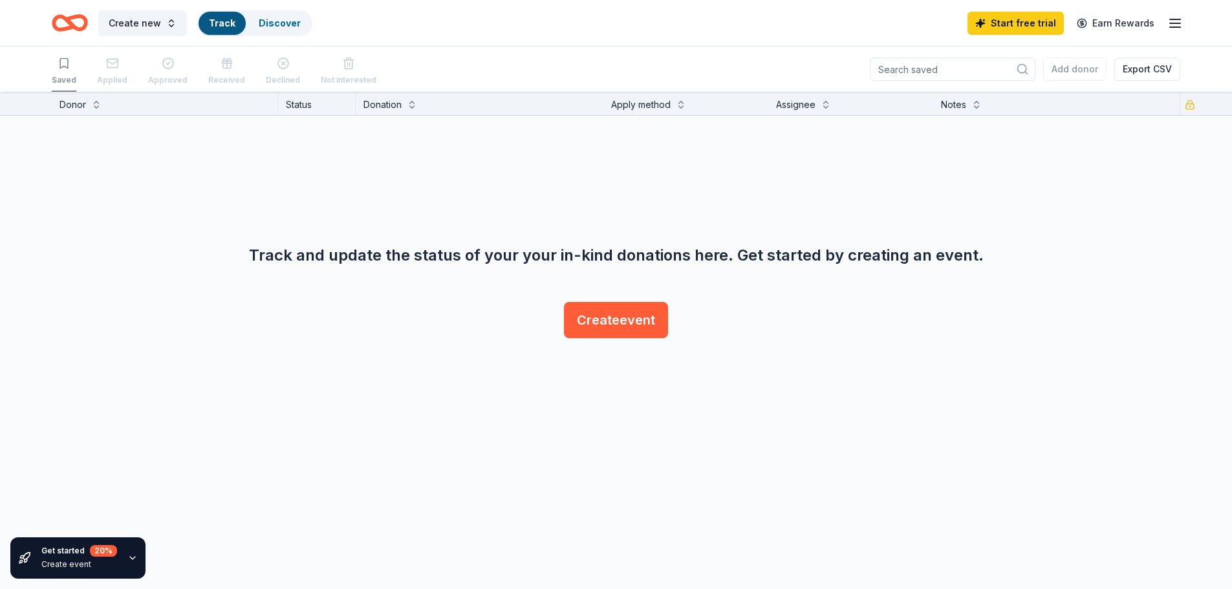
scroll to position [1, 0]
click at [272, 15] on div "Discover" at bounding box center [279, 23] width 63 height 23
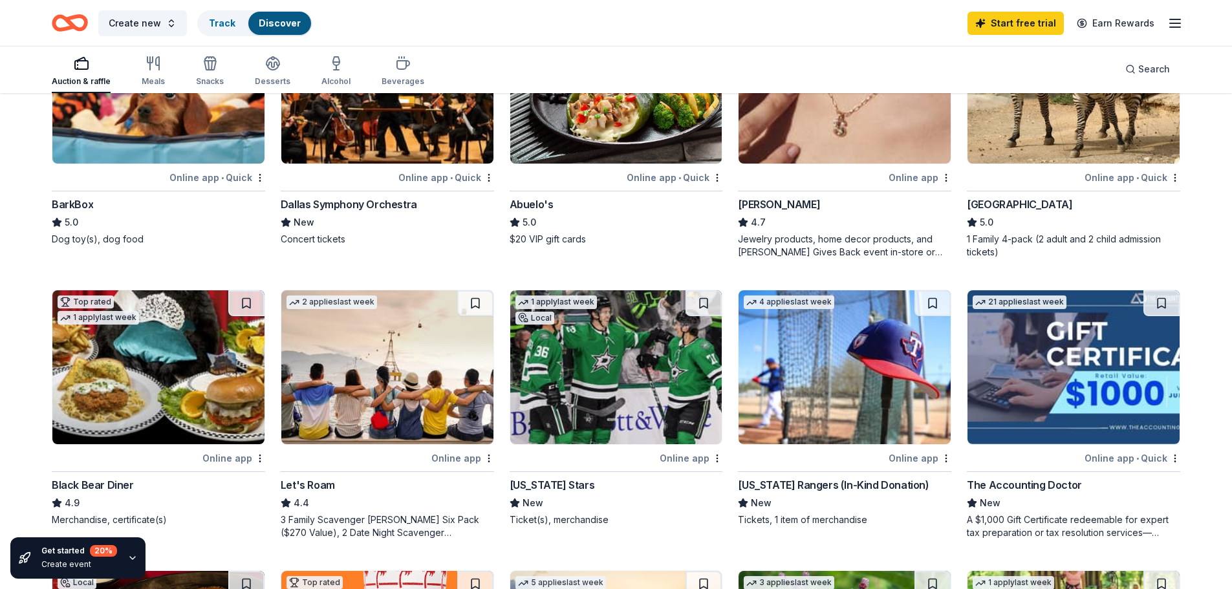
scroll to position [517, 0]
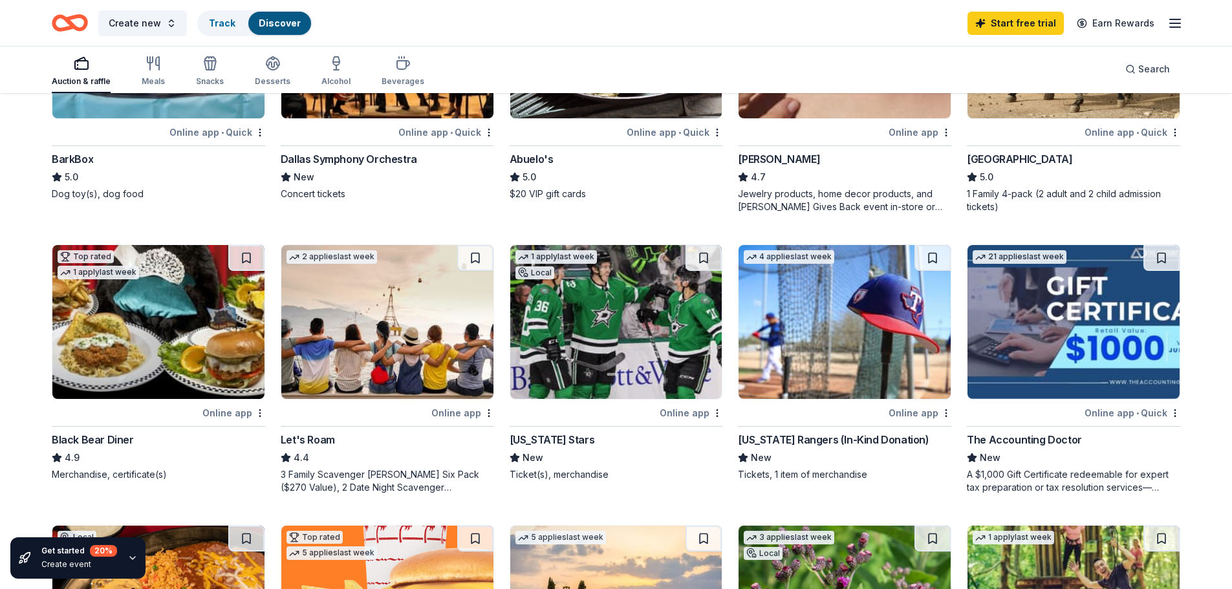
click at [97, 435] on div "Black Bear Diner" at bounding box center [93, 440] width 82 height 16
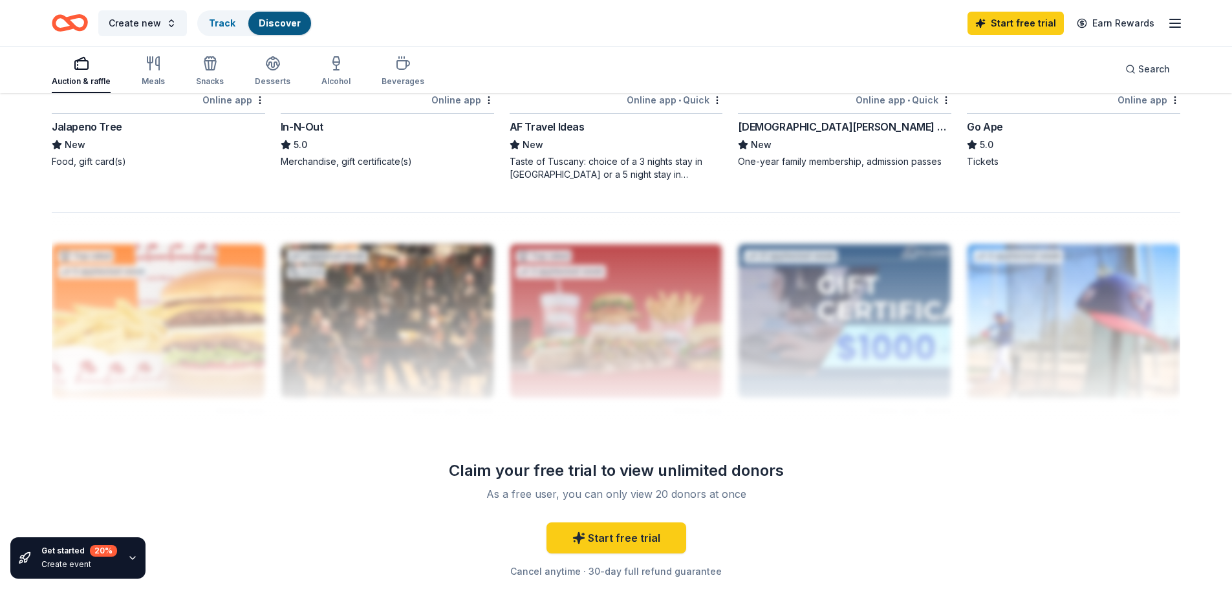
scroll to position [1164, 0]
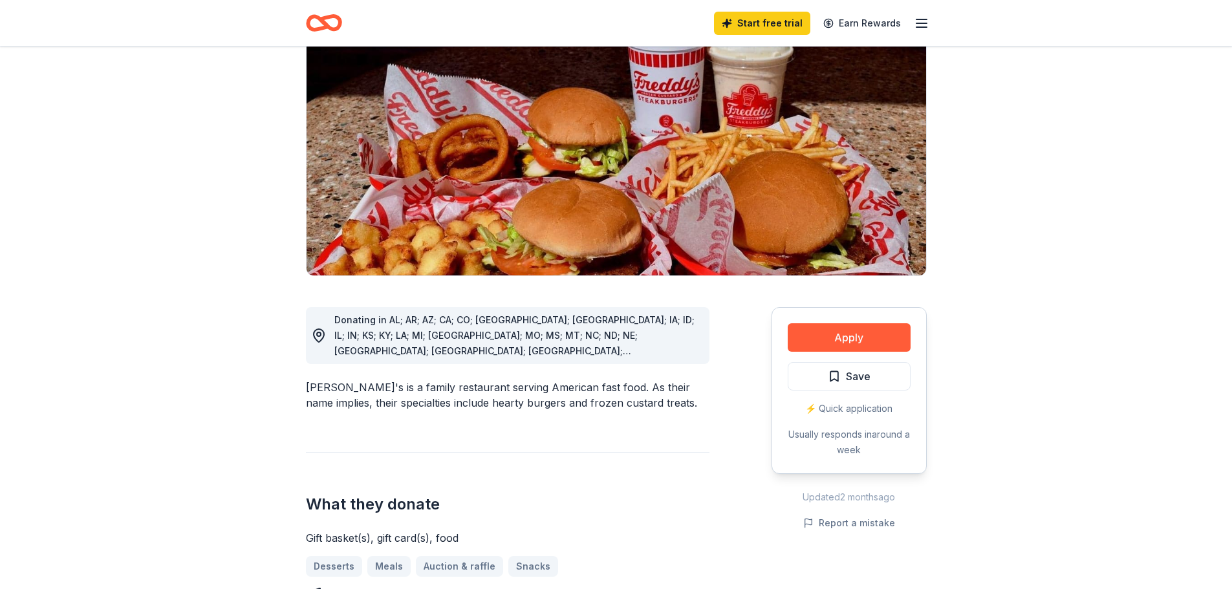
scroll to position [388, 0]
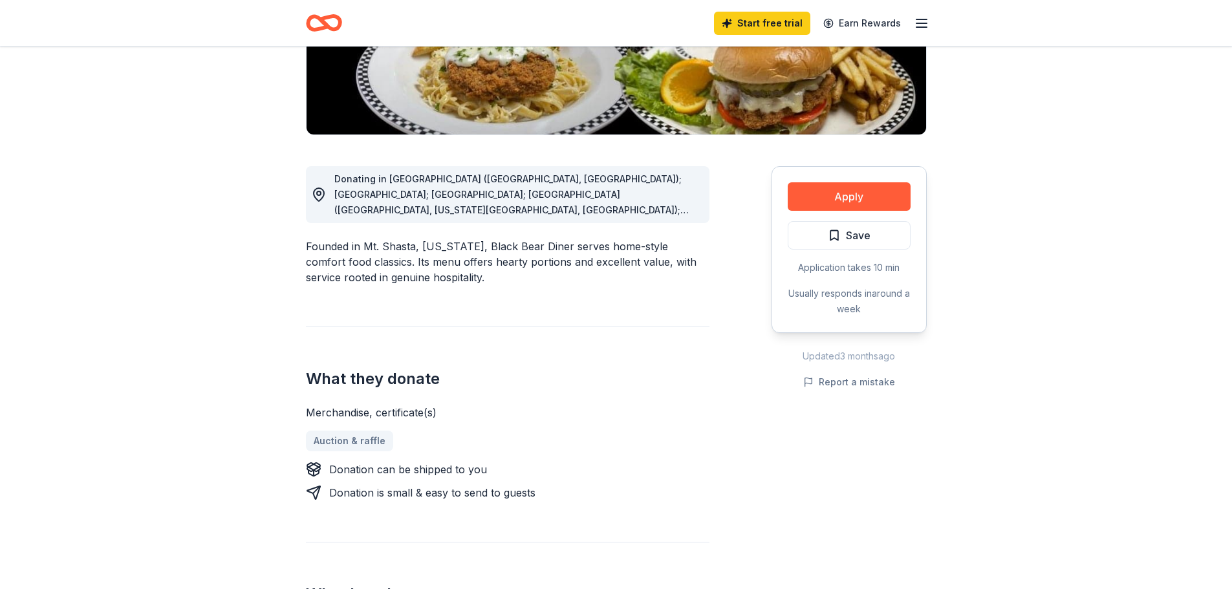
scroll to position [259, 0]
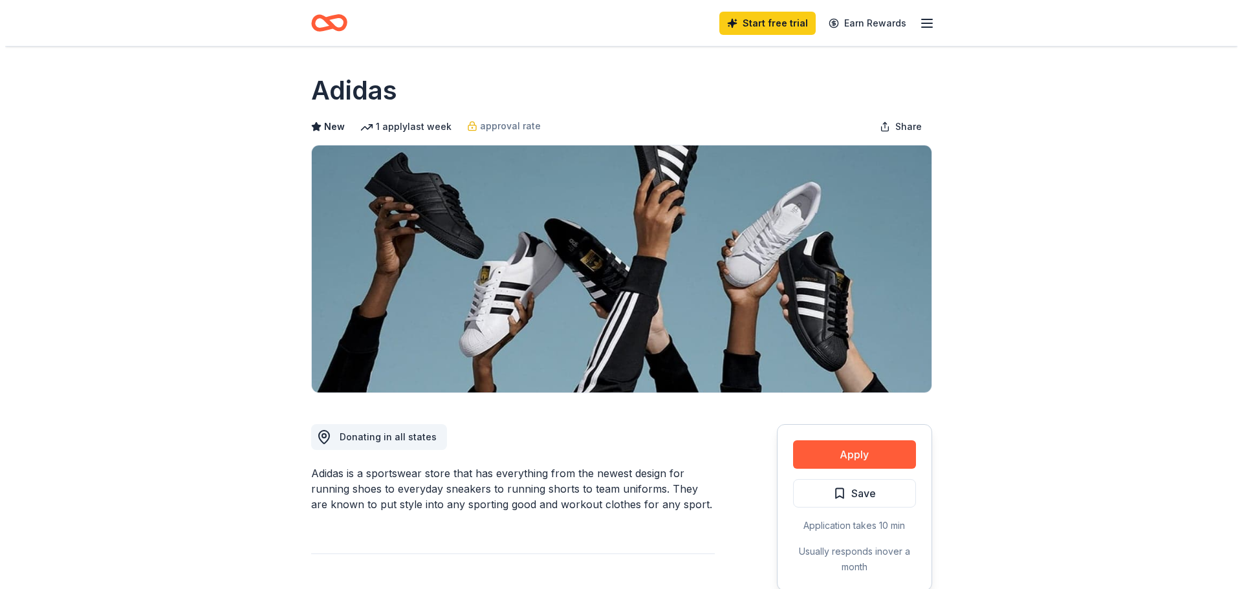
scroll to position [65, 0]
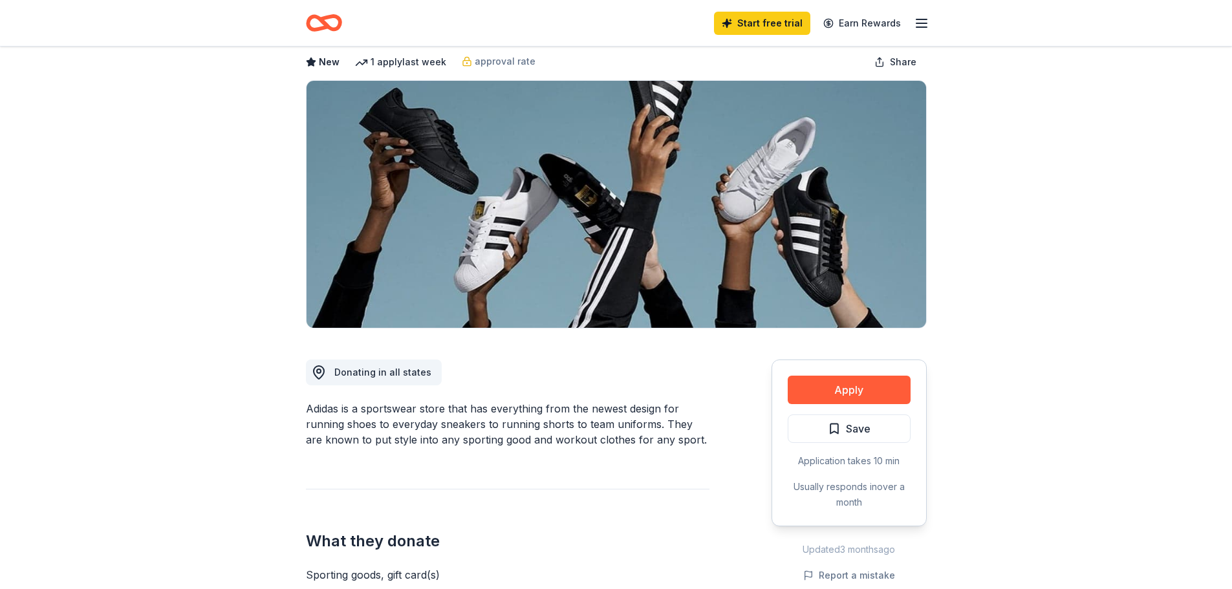
click at [803, 387] on button "Apply" at bounding box center [849, 390] width 123 height 28
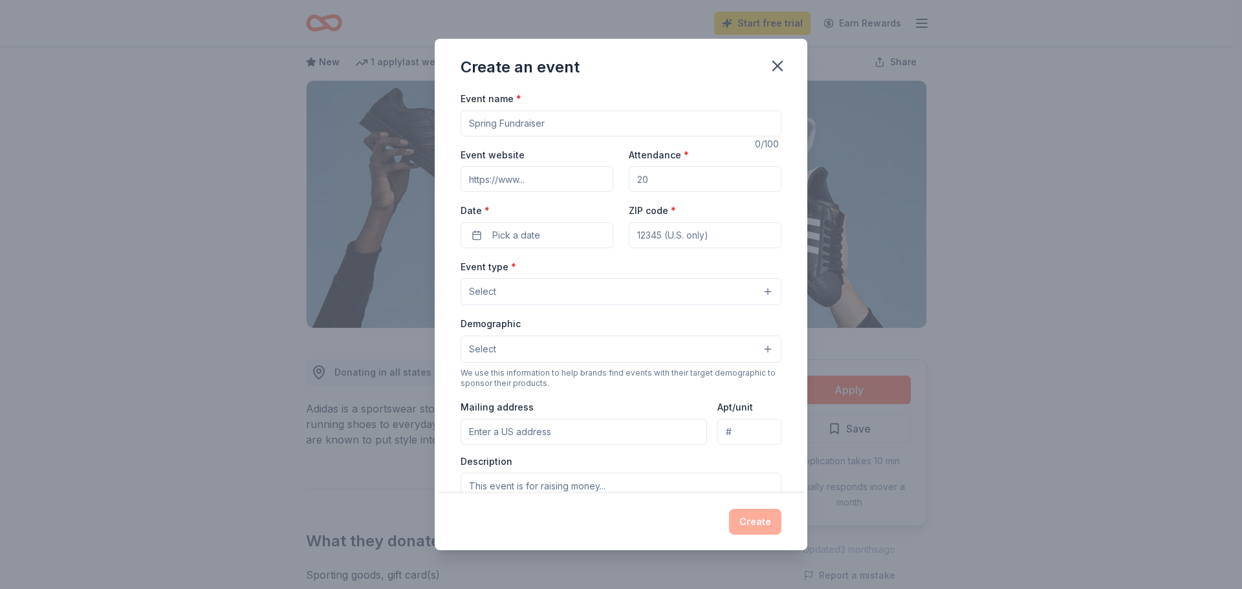
click at [570, 127] on input "Event name *" at bounding box center [621, 124] width 321 height 26
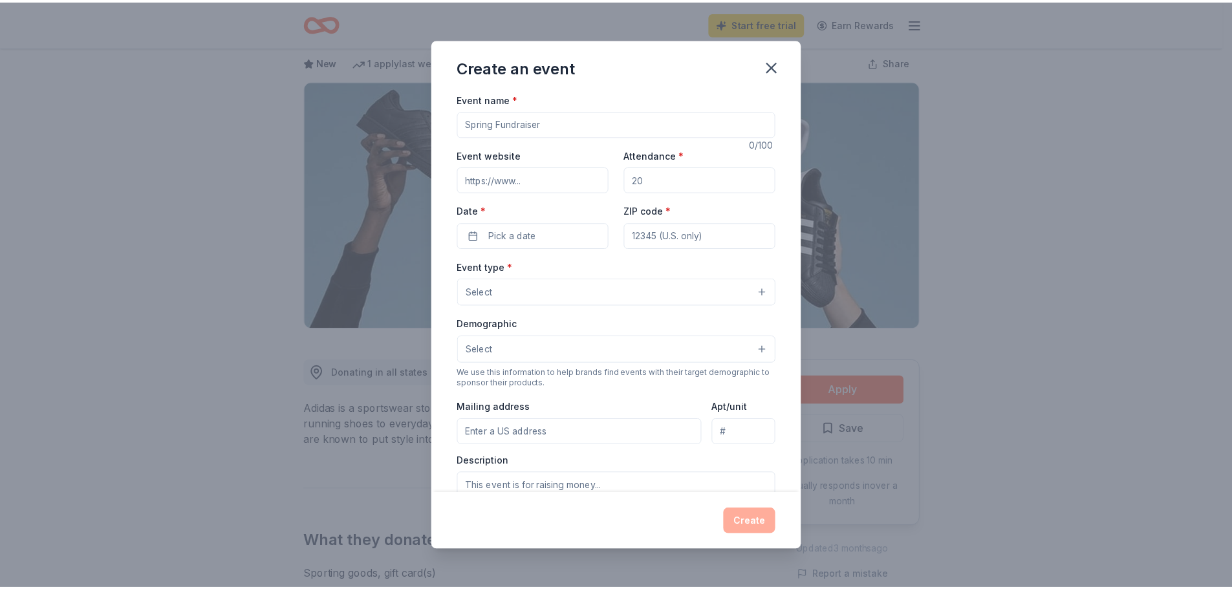
scroll to position [215, 0]
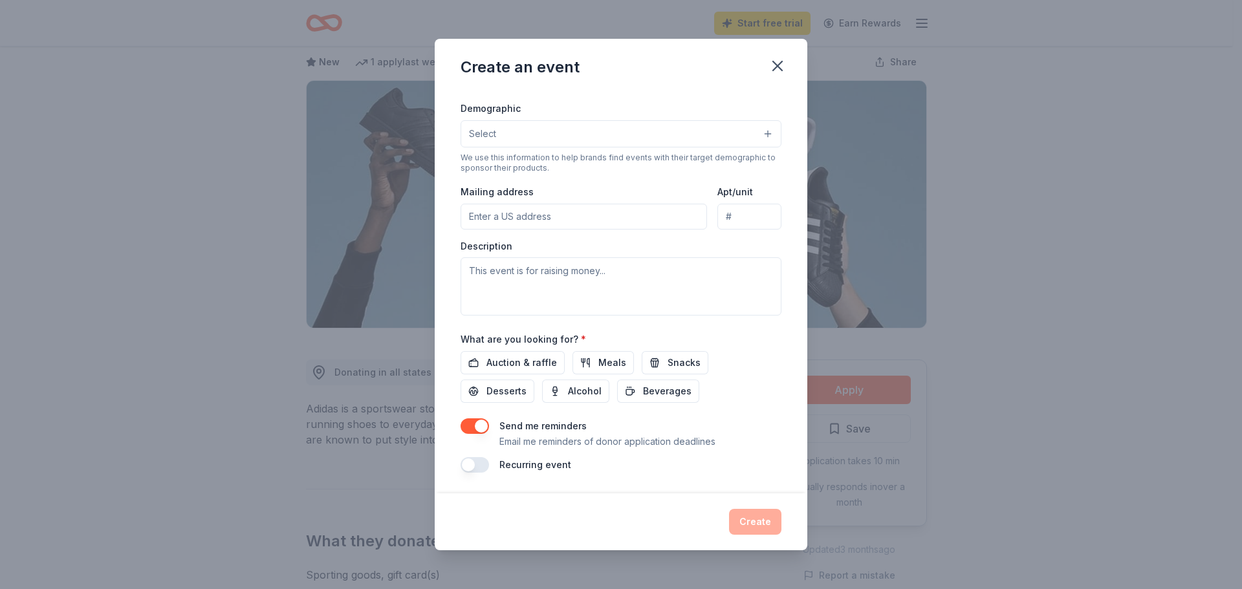
click at [772, 65] on icon "button" at bounding box center [777, 66] width 18 height 18
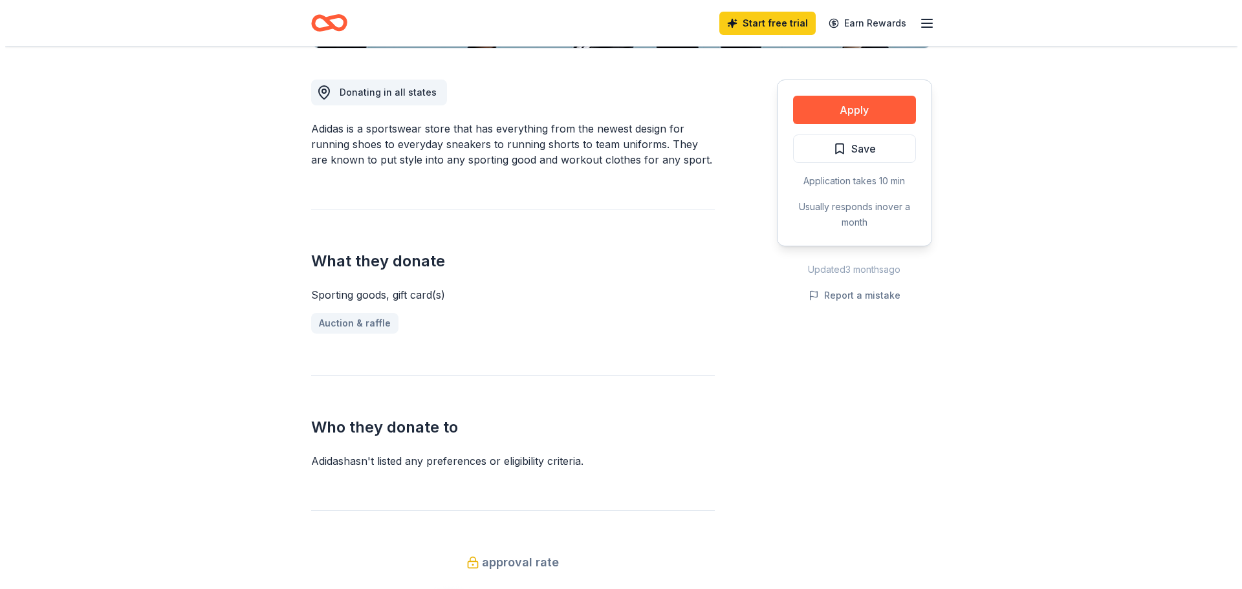
scroll to position [388, 0]
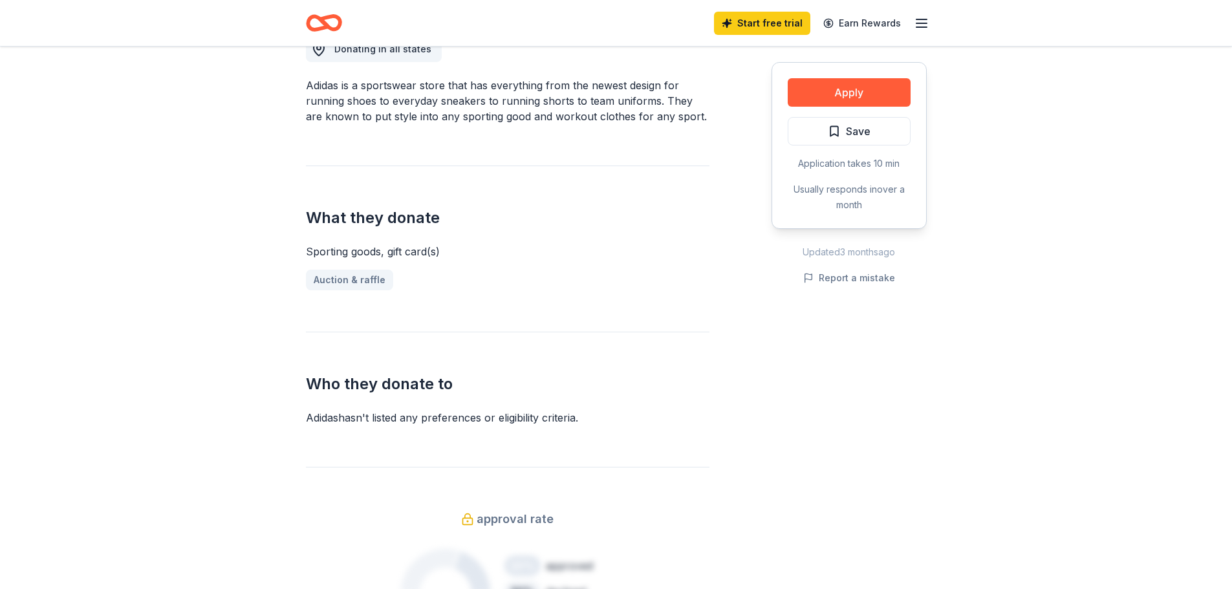
click at [869, 84] on button "Apply" at bounding box center [849, 92] width 123 height 28
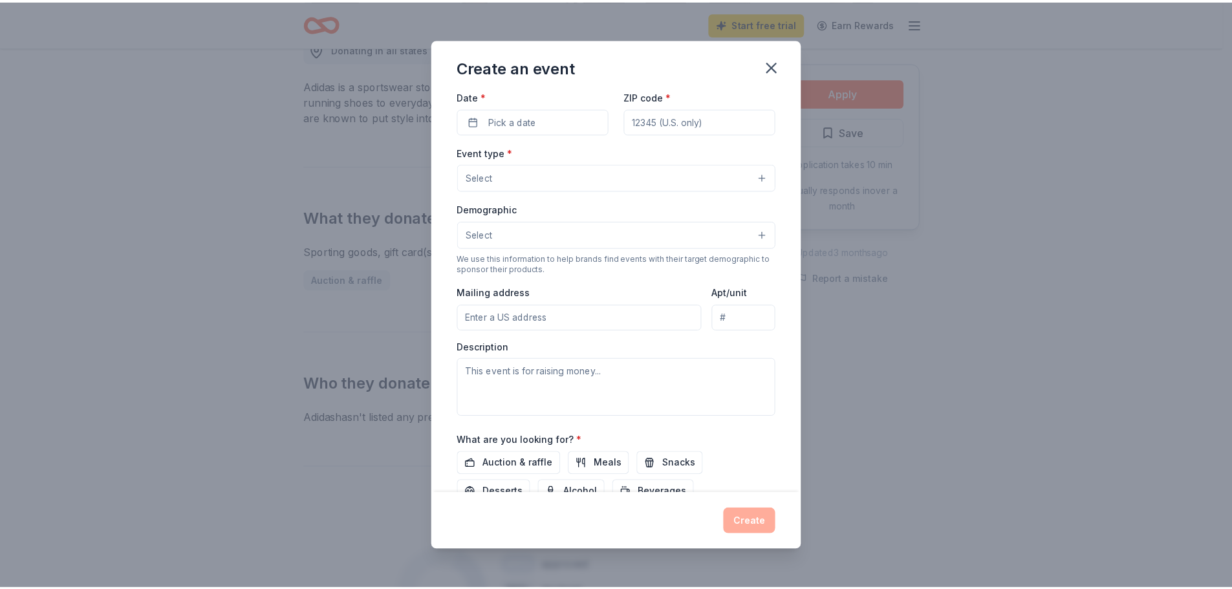
scroll to position [0, 0]
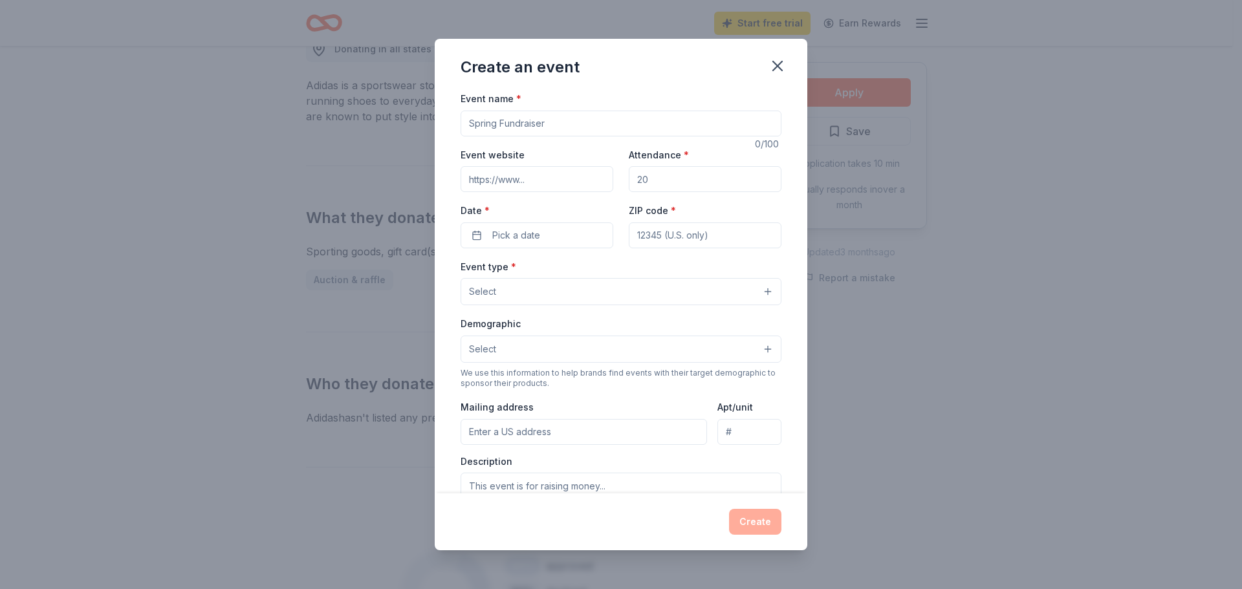
click at [783, 65] on icon "button" at bounding box center [777, 66] width 18 height 18
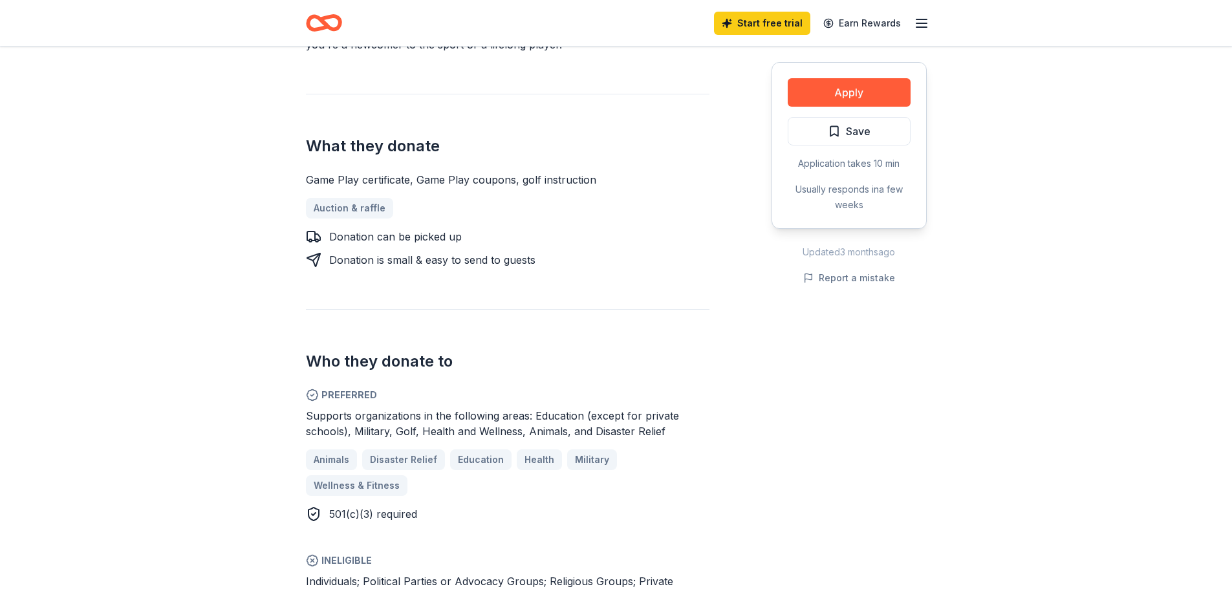
scroll to position [517, 0]
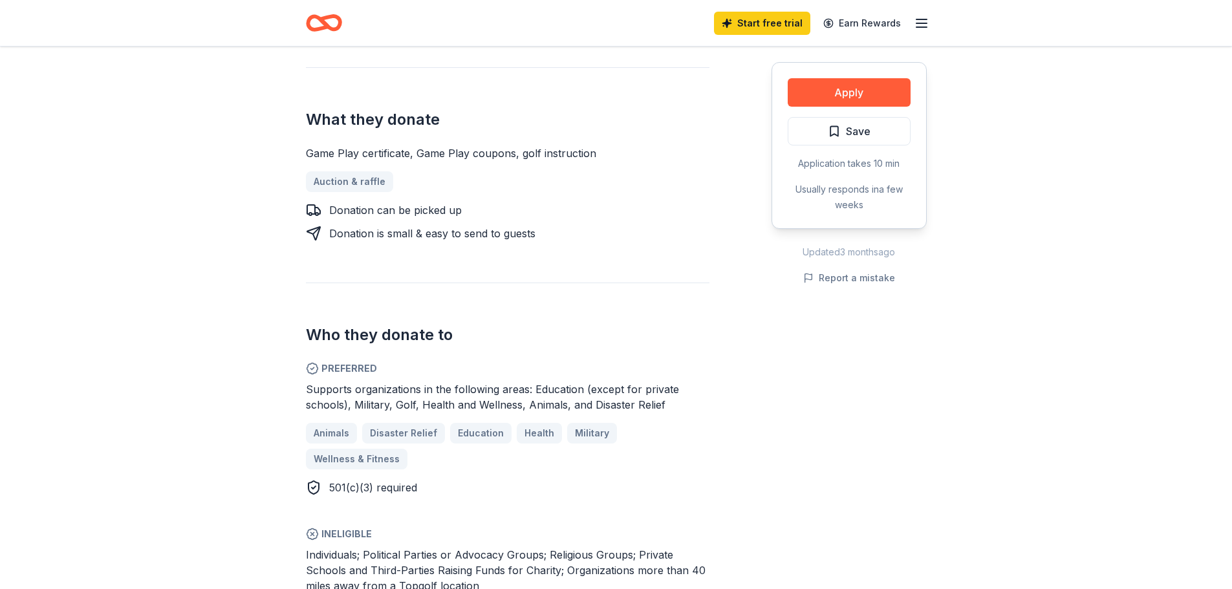
click at [365, 202] on div "Donation can be picked up" at bounding box center [395, 210] width 133 height 16
